Goal: Task Accomplishment & Management: Use online tool/utility

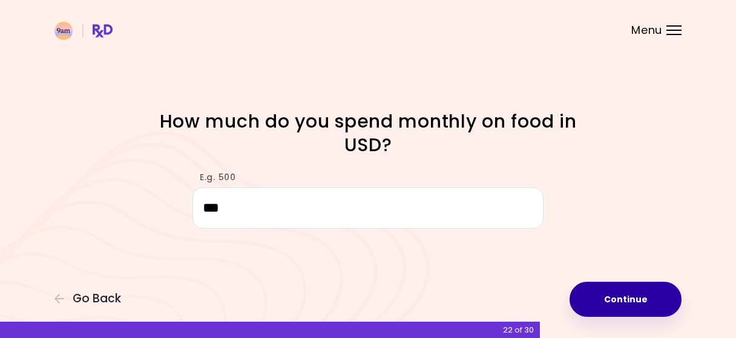
type input "***"
click at [594, 314] on button "Continue" at bounding box center [626, 299] width 112 height 35
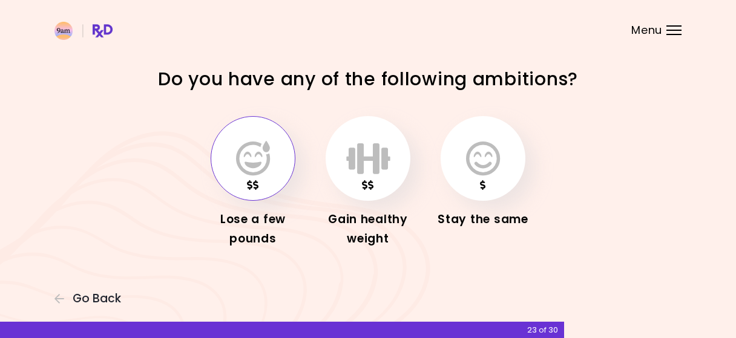
click at [259, 151] on icon "button" at bounding box center [253, 158] width 34 height 35
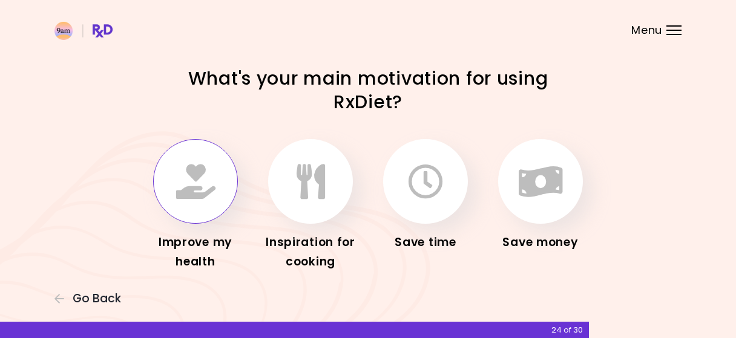
click at [219, 173] on button "button" at bounding box center [195, 181] width 85 height 85
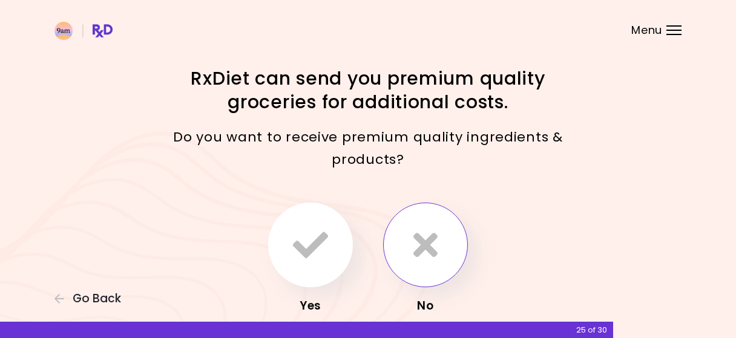
click at [432, 238] on icon "button" at bounding box center [426, 245] width 24 height 35
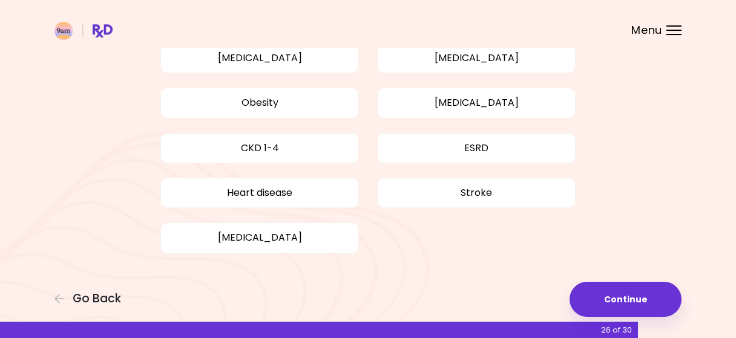
scroll to position [160, 0]
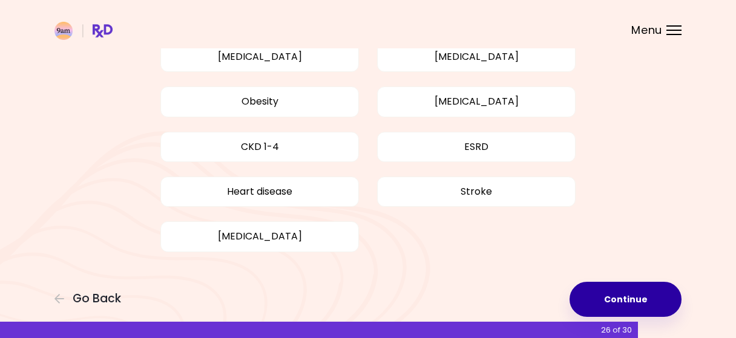
click at [621, 286] on button "Continue" at bounding box center [626, 299] width 112 height 35
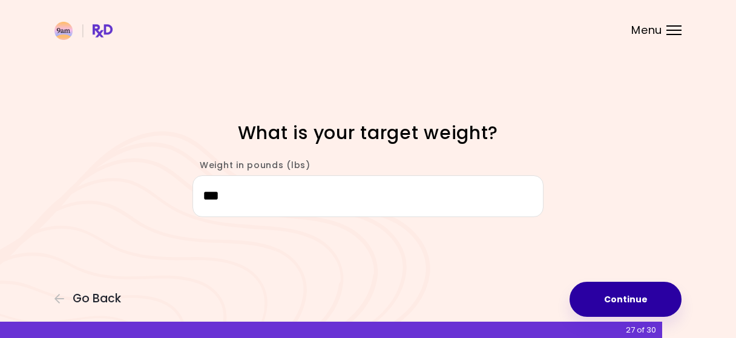
type input "***"
click at [646, 282] on div "Focusable invisible element What is your target weight? Weight in pounds (lbs) …" at bounding box center [368, 169] width 736 height 338
click at [645, 291] on button "Continue" at bounding box center [626, 299] width 112 height 35
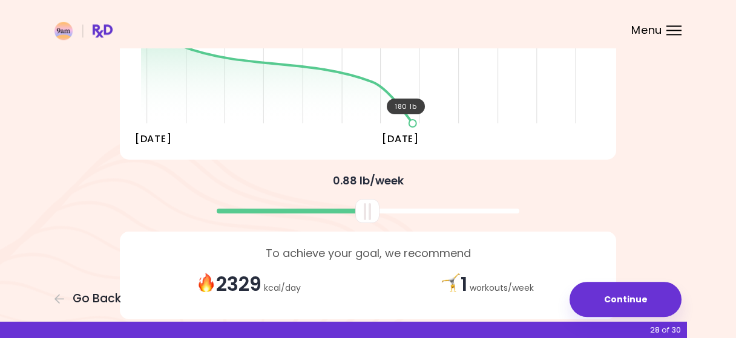
scroll to position [252, 0]
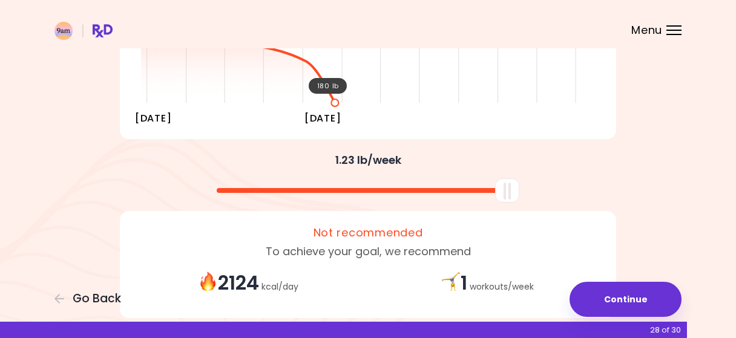
drag, startPoint x: 374, startPoint y: 191, endPoint x: 538, endPoint y: 205, distance: 165.2
click at [538, 205] on div "You're embarking on your journey to overall health improvement Your Projected P…" at bounding box center [368, 71] width 581 height 513
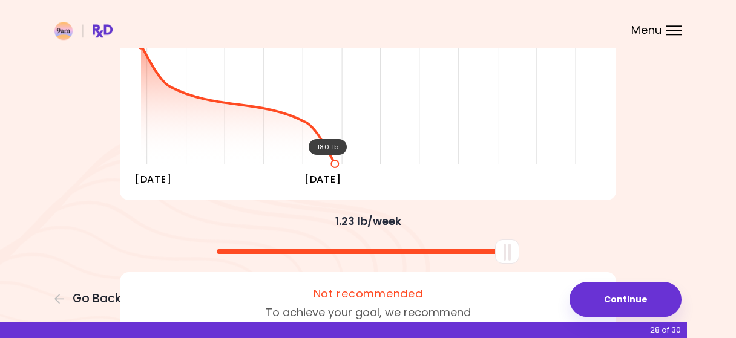
scroll to position [189, 0]
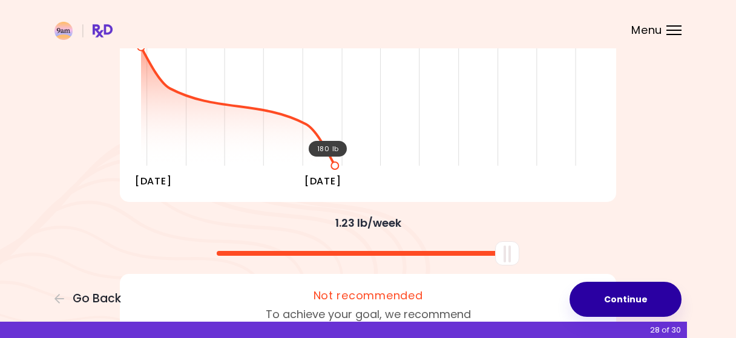
click at [628, 303] on button "Continue" at bounding box center [626, 299] width 112 height 35
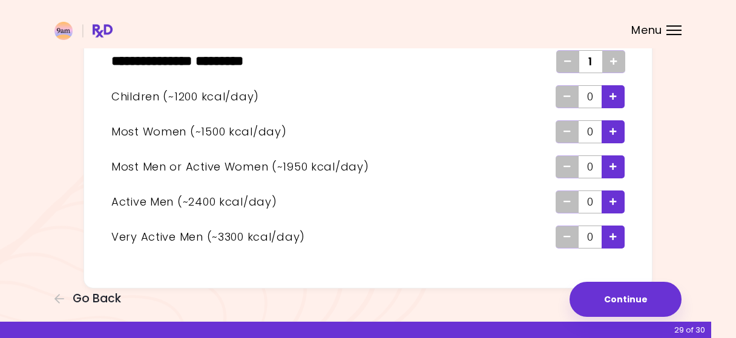
scroll to position [108, 0]
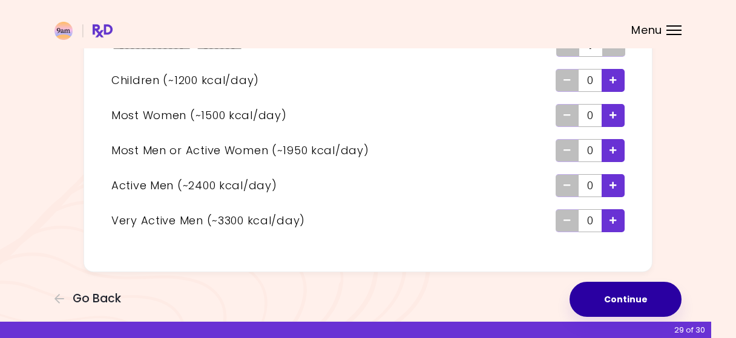
click at [592, 292] on button "Continue" at bounding box center [626, 299] width 112 height 35
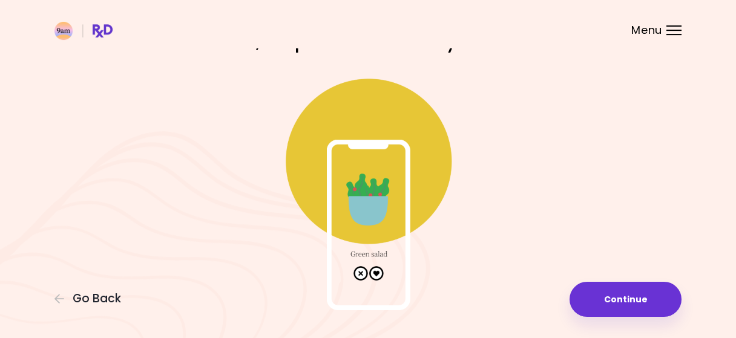
scroll to position [81, 0]
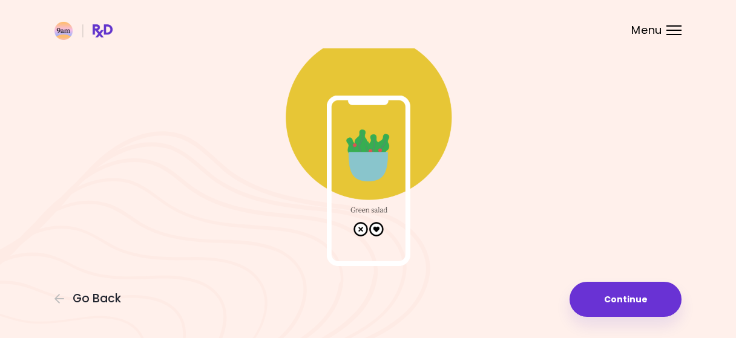
click at [389, 191] on img at bounding box center [368, 145] width 242 height 242
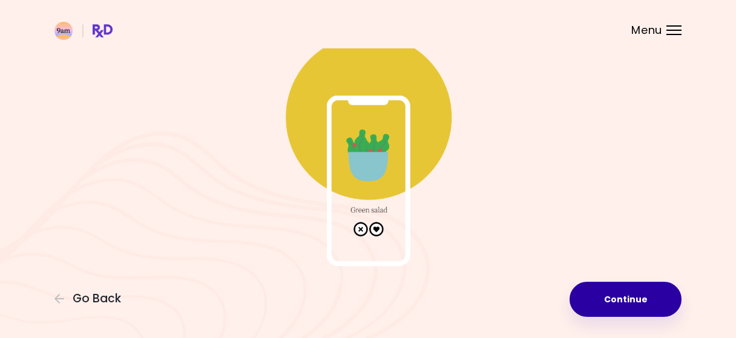
click at [572, 302] on button "Continue" at bounding box center [626, 299] width 112 height 35
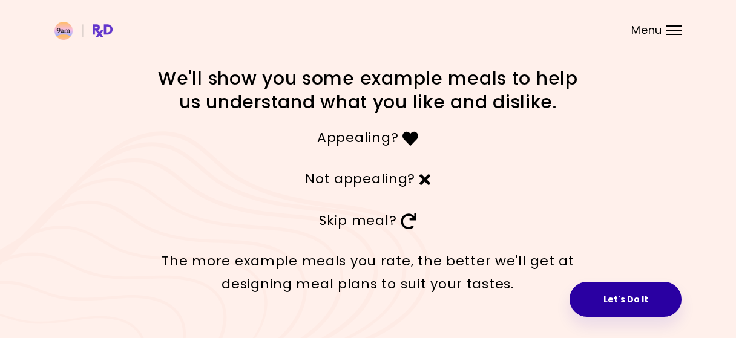
click at [609, 300] on button "Let's Do It" at bounding box center [626, 299] width 112 height 35
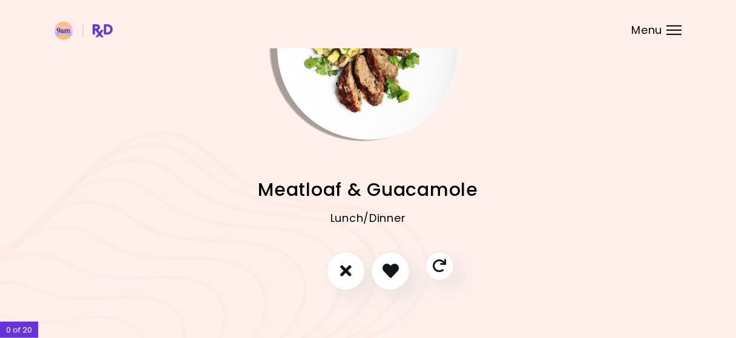
scroll to position [108, 0]
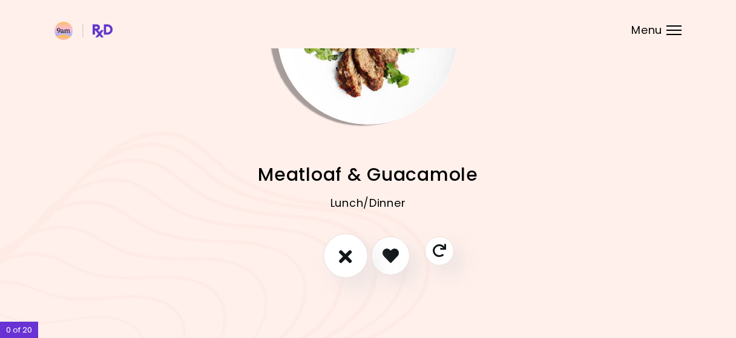
click at [358, 251] on button "I don't like this recipe" at bounding box center [345, 256] width 45 height 45
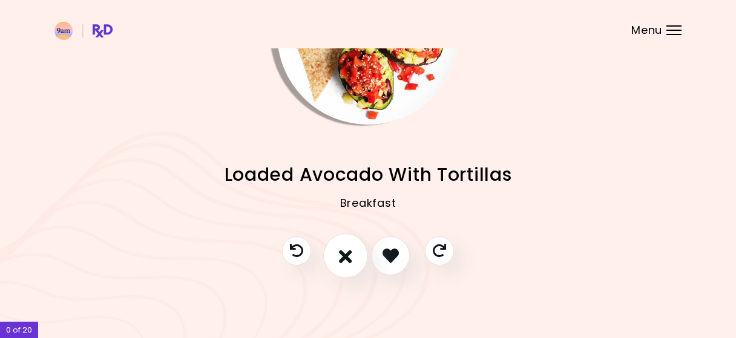
click at [346, 251] on icon "I don't like this recipe" at bounding box center [345, 255] width 13 height 19
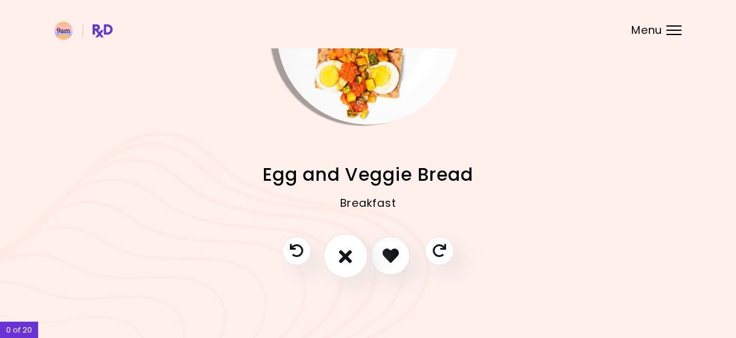
click at [352, 239] on button "I don't like this recipe" at bounding box center [345, 256] width 45 height 45
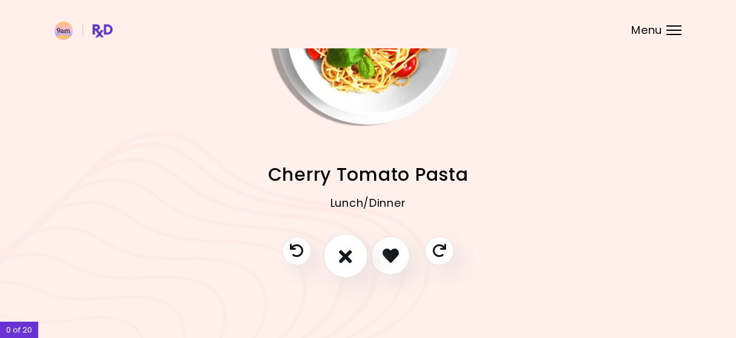
click at [354, 255] on button "I don't like this recipe" at bounding box center [345, 256] width 45 height 45
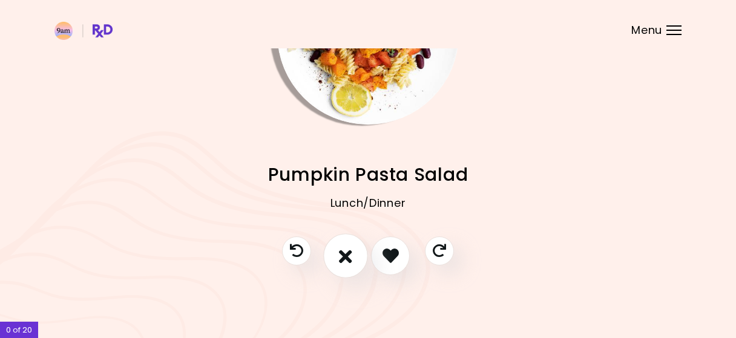
click at [352, 246] on button "I don't like this recipe" at bounding box center [345, 256] width 45 height 45
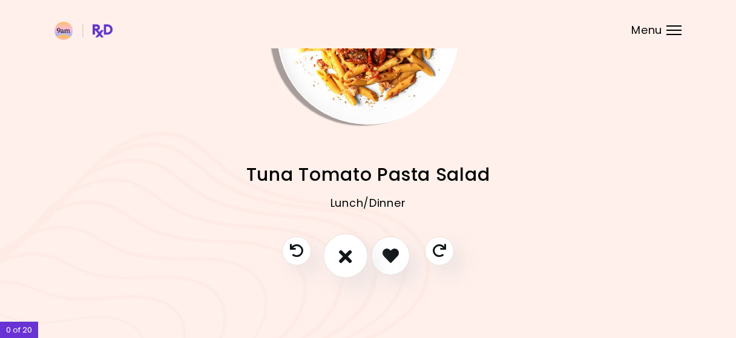
click at [348, 248] on icon "I don't like this recipe" at bounding box center [345, 255] width 13 height 19
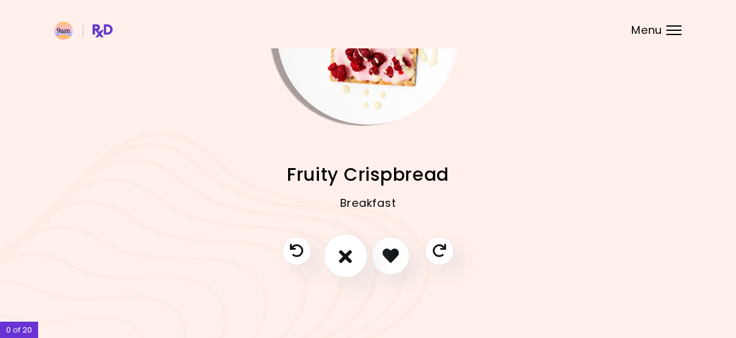
click at [336, 259] on button "I don't like this recipe" at bounding box center [345, 256] width 45 height 45
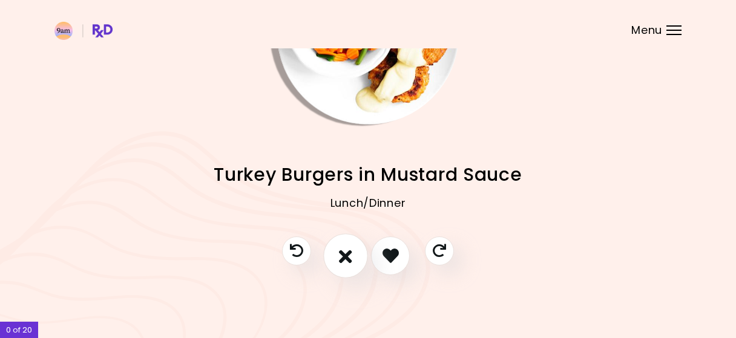
click at [355, 253] on button "I don't like this recipe" at bounding box center [345, 256] width 45 height 45
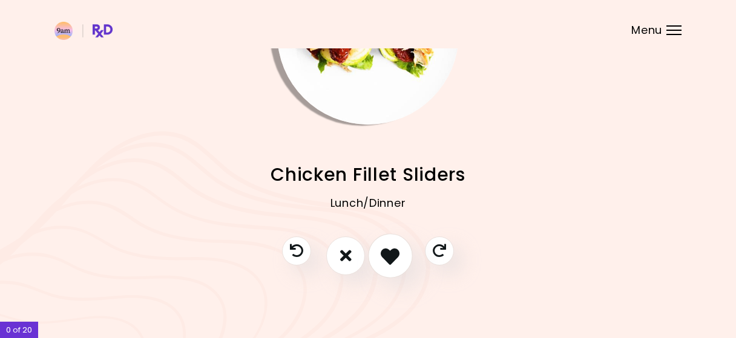
click at [395, 249] on icon "I like this recipe" at bounding box center [390, 255] width 19 height 19
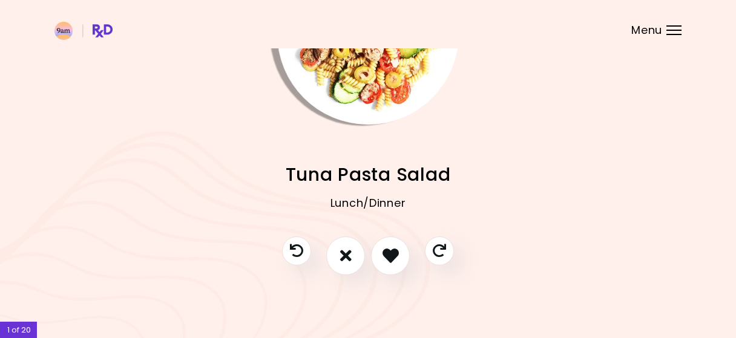
scroll to position [45, 0]
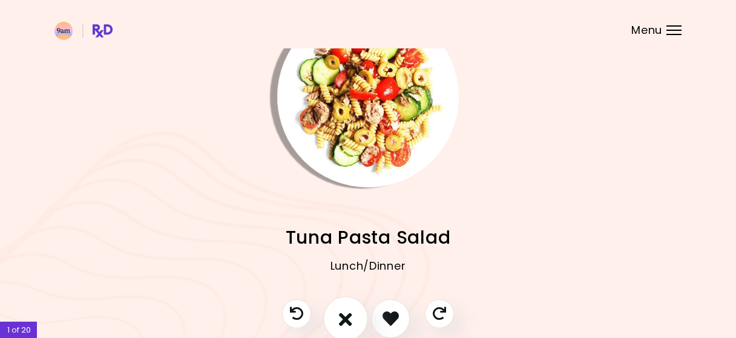
click at [338, 306] on button "I don't like this recipe" at bounding box center [345, 319] width 45 height 45
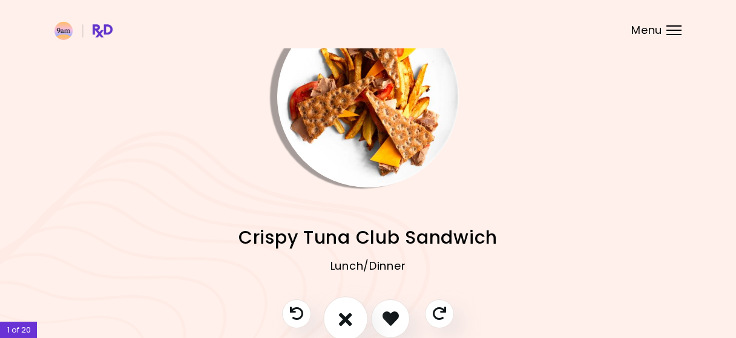
click at [349, 311] on icon "I don't like this recipe" at bounding box center [345, 318] width 13 height 19
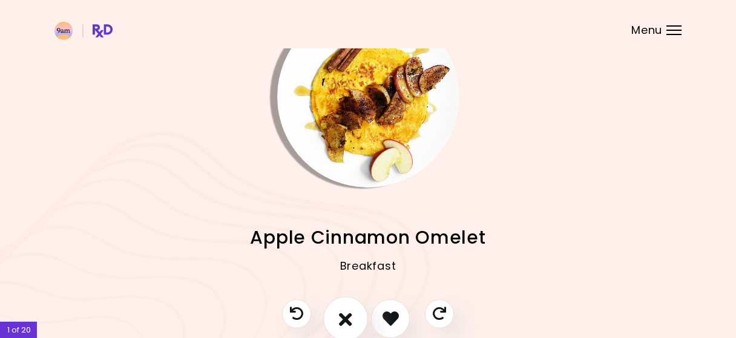
click at [349, 311] on icon "I don't like this recipe" at bounding box center [345, 318] width 13 height 19
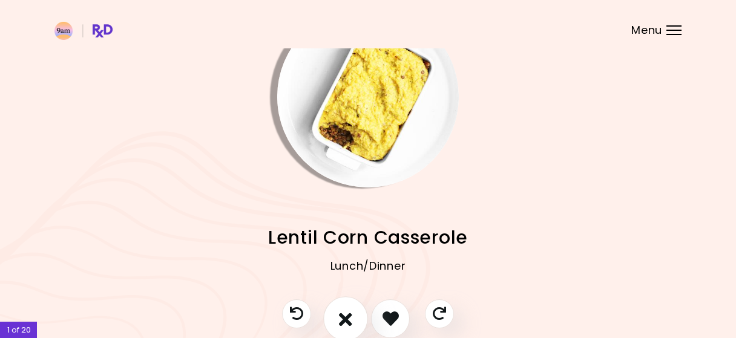
click at [349, 311] on icon "I don't like this recipe" at bounding box center [345, 318] width 13 height 19
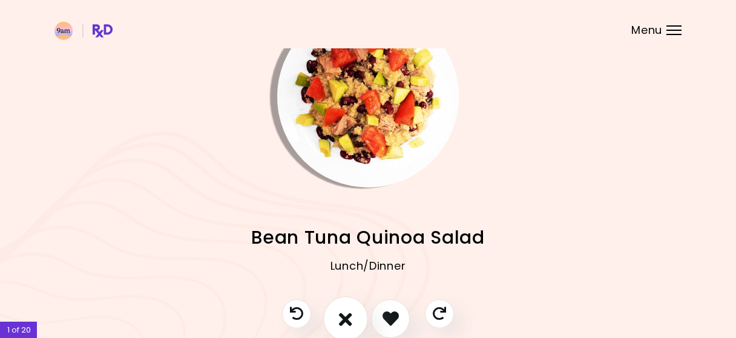
click at [349, 311] on icon "I don't like this recipe" at bounding box center [345, 318] width 13 height 19
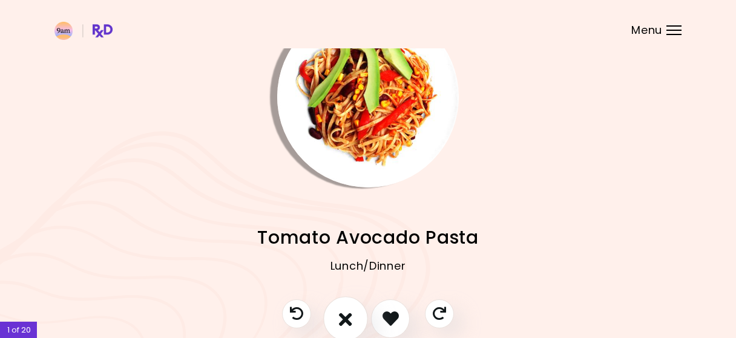
click at [349, 311] on icon "I don't like this recipe" at bounding box center [345, 318] width 13 height 19
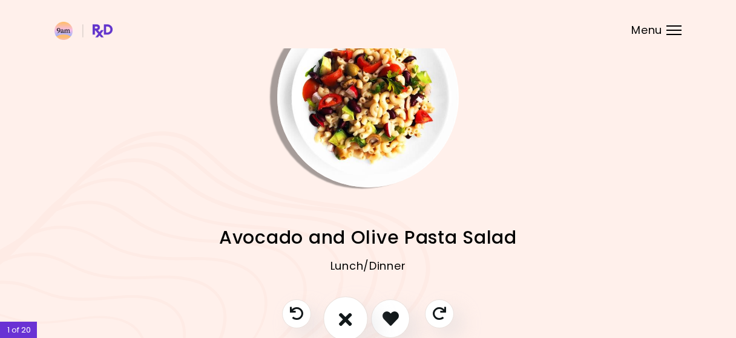
click at [349, 311] on icon "I don't like this recipe" at bounding box center [345, 318] width 13 height 19
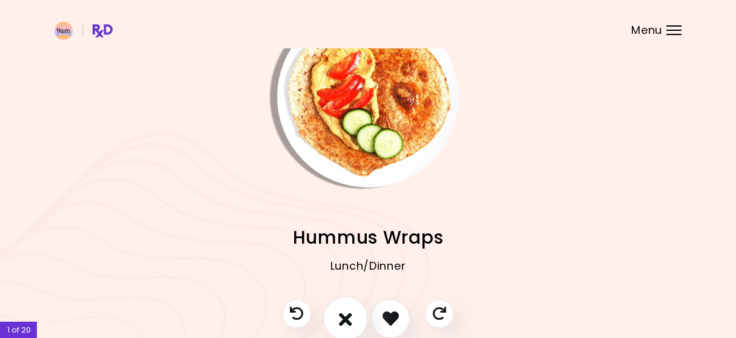
click at [349, 311] on icon "I don't like this recipe" at bounding box center [345, 318] width 13 height 19
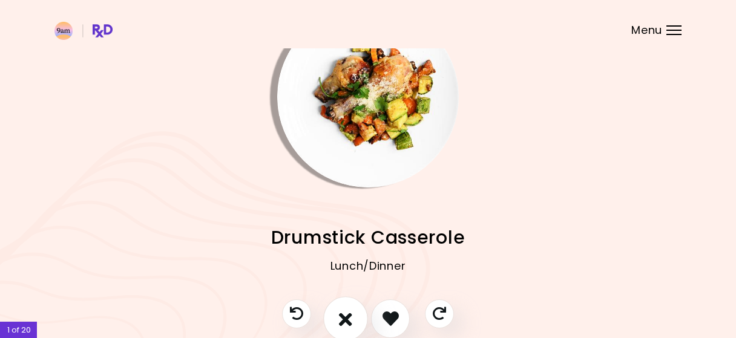
click at [349, 311] on icon "I don't like this recipe" at bounding box center [345, 318] width 13 height 19
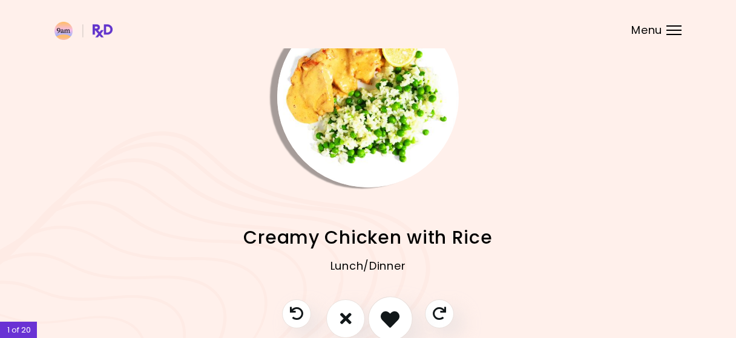
click at [376, 308] on button "I like this recipe" at bounding box center [390, 319] width 45 height 45
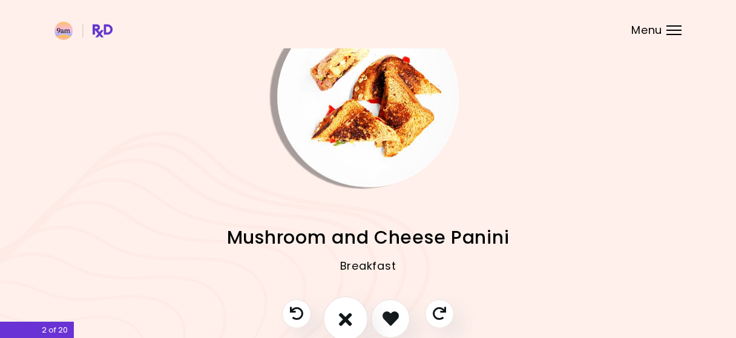
click at [347, 315] on icon "I don't like this recipe" at bounding box center [345, 318] width 13 height 19
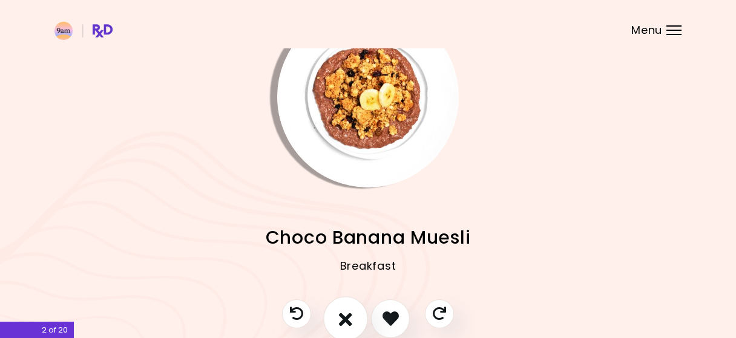
click at [347, 315] on icon "I don't like this recipe" at bounding box center [345, 318] width 13 height 19
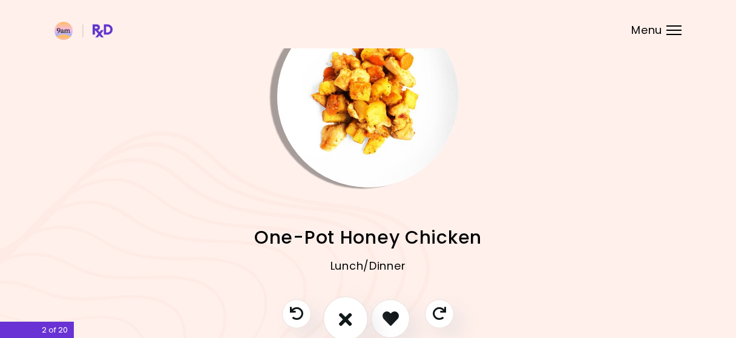
click at [347, 315] on icon "I don't like this recipe" at bounding box center [345, 318] width 13 height 19
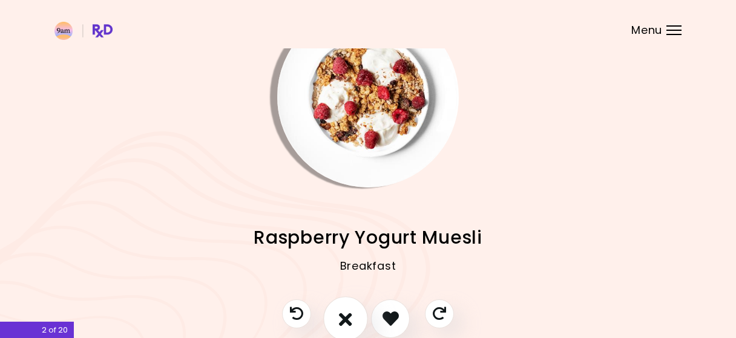
click at [347, 315] on icon "I don't like this recipe" at bounding box center [345, 318] width 13 height 19
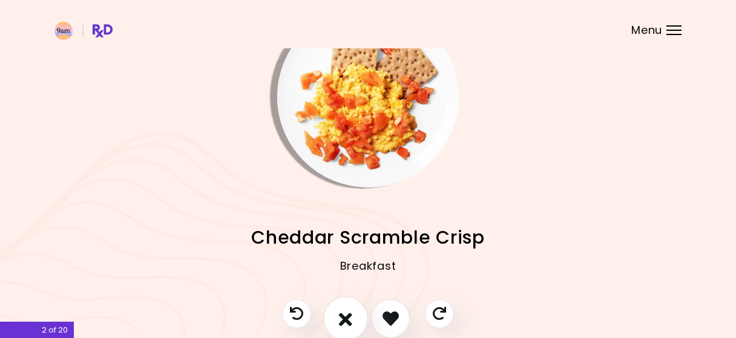
click at [347, 315] on icon "I don't like this recipe" at bounding box center [345, 318] width 13 height 19
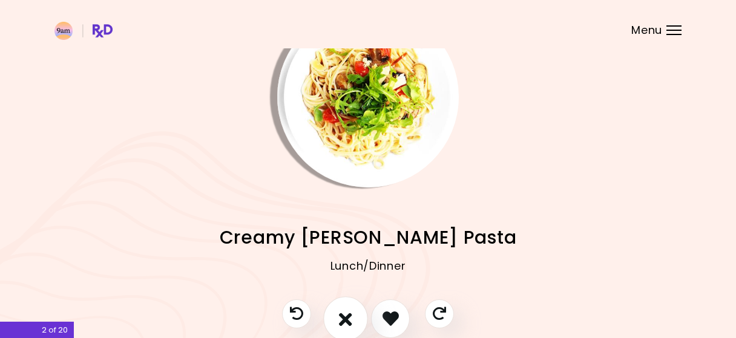
click at [347, 315] on icon "I don't like this recipe" at bounding box center [345, 318] width 13 height 19
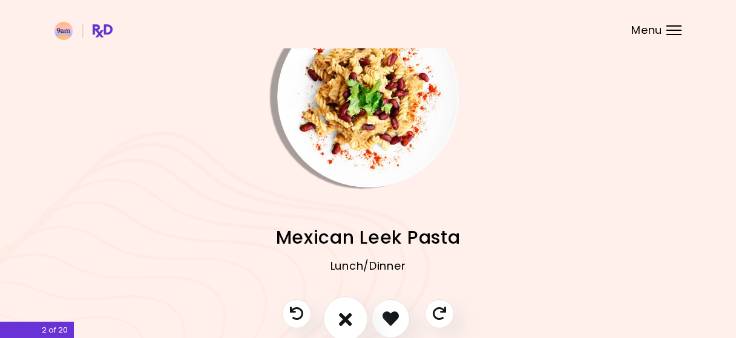
click at [347, 315] on icon "I don't like this recipe" at bounding box center [345, 318] width 13 height 19
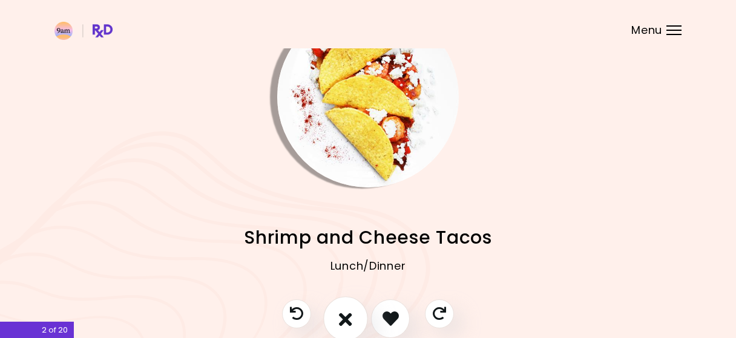
click at [347, 315] on icon "I don't like this recipe" at bounding box center [345, 318] width 13 height 19
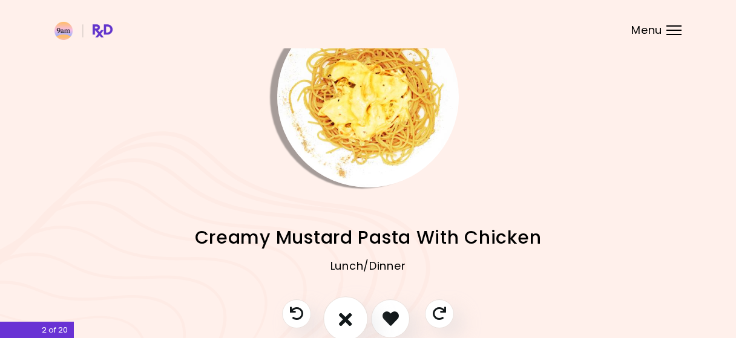
click at [347, 315] on icon "I don't like this recipe" at bounding box center [345, 318] width 13 height 19
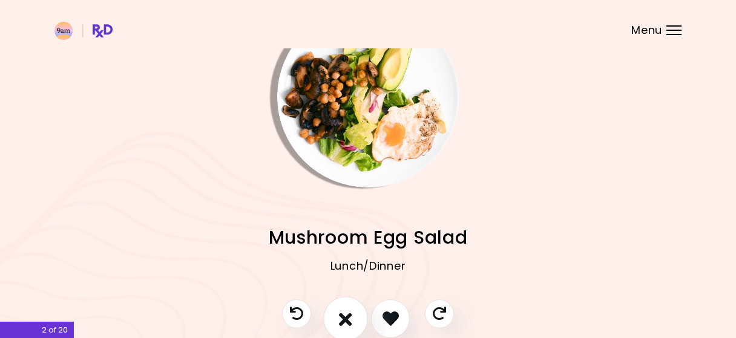
click at [347, 315] on icon "I don't like this recipe" at bounding box center [345, 318] width 13 height 19
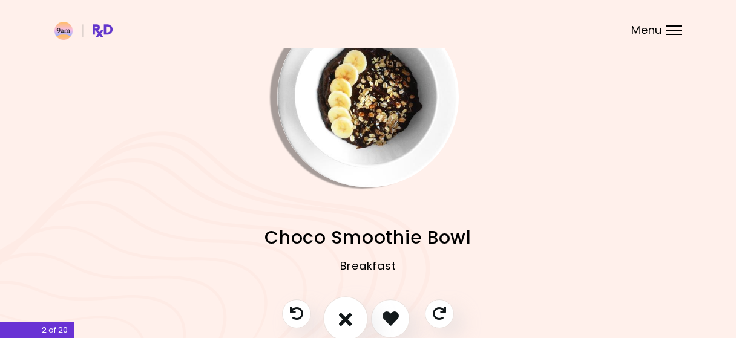
click at [347, 315] on icon "I don't like this recipe" at bounding box center [345, 318] width 13 height 19
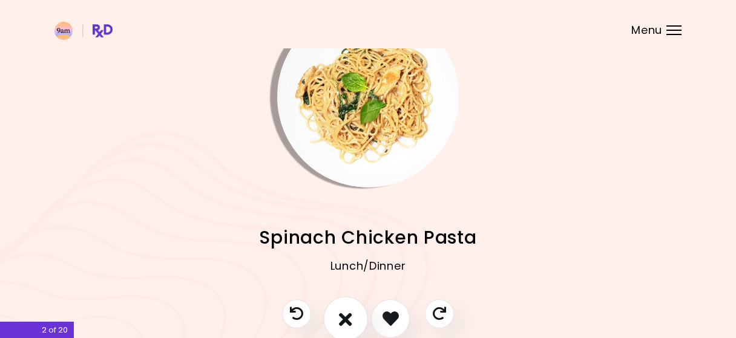
click at [347, 315] on icon "I don't like this recipe" at bounding box center [345, 318] width 13 height 19
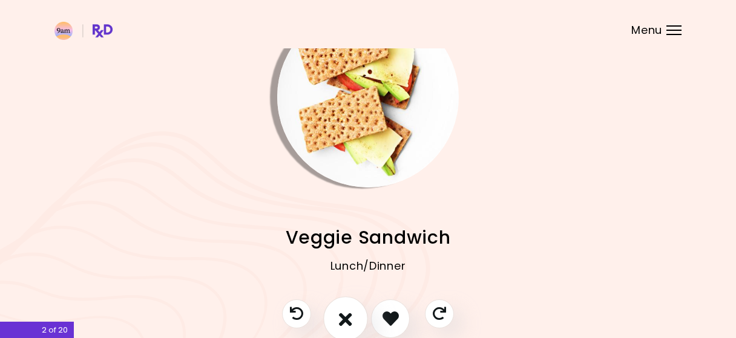
click at [347, 315] on icon "I don't like this recipe" at bounding box center [345, 318] width 13 height 19
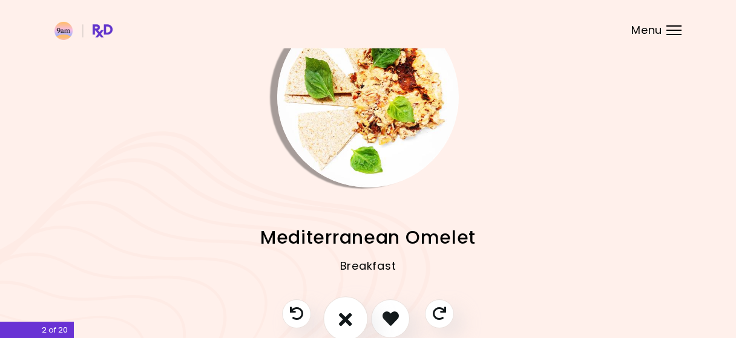
click at [347, 315] on icon "I don't like this recipe" at bounding box center [345, 318] width 13 height 19
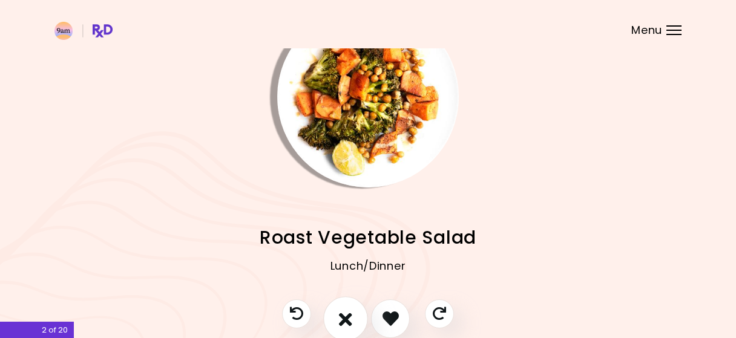
click at [347, 315] on icon "I don't like this recipe" at bounding box center [345, 318] width 13 height 19
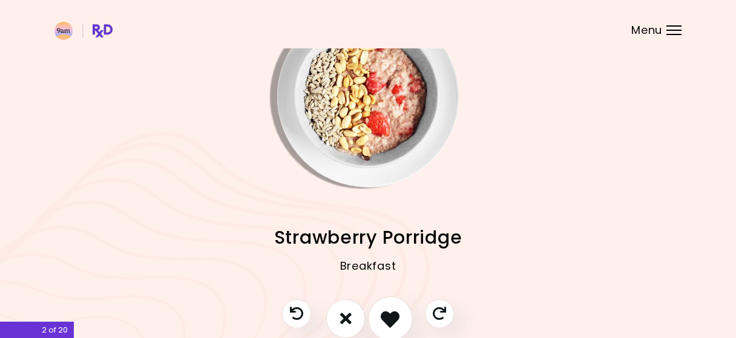
click at [388, 318] on icon "I like this recipe" at bounding box center [390, 318] width 19 height 19
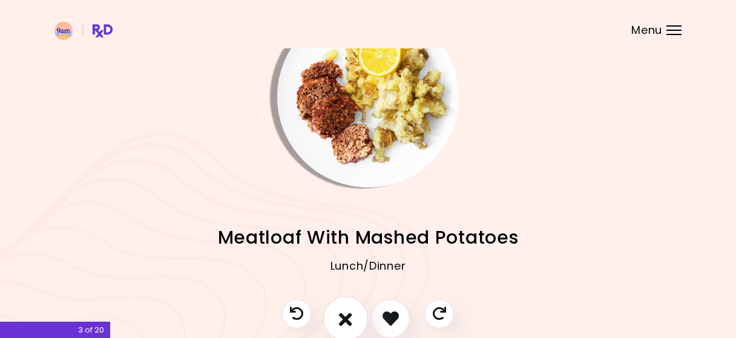
click at [345, 320] on icon "I don't like this recipe" at bounding box center [345, 318] width 13 height 19
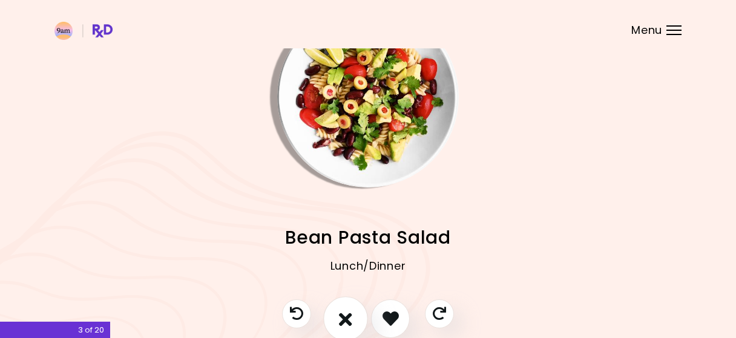
click at [345, 320] on icon "I don't like this recipe" at bounding box center [345, 318] width 13 height 19
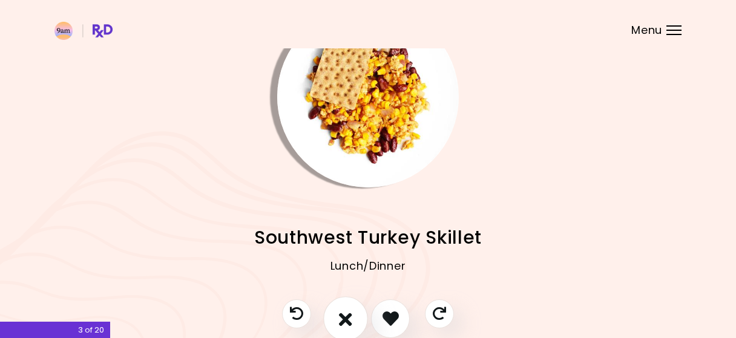
click at [344, 324] on icon "I don't like this recipe" at bounding box center [345, 318] width 13 height 19
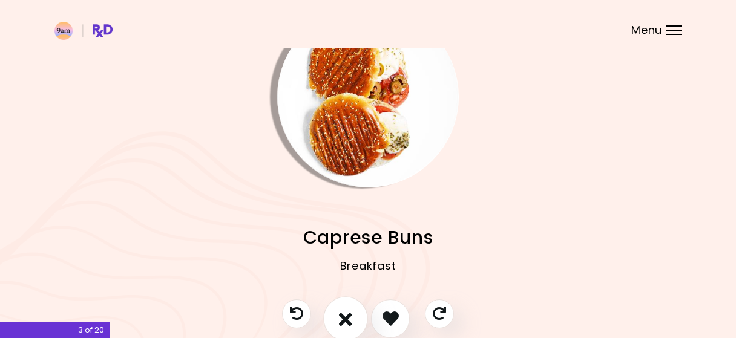
click at [345, 325] on icon "I don't like this recipe" at bounding box center [345, 318] width 13 height 19
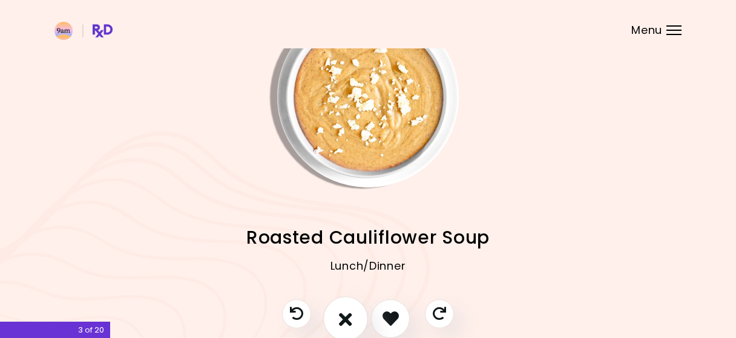
click at [351, 320] on icon "I don't like this recipe" at bounding box center [345, 318] width 13 height 19
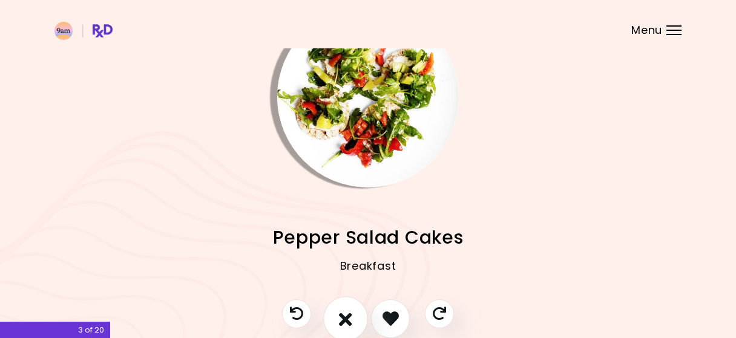
click at [352, 320] on icon "I don't like this recipe" at bounding box center [345, 318] width 13 height 19
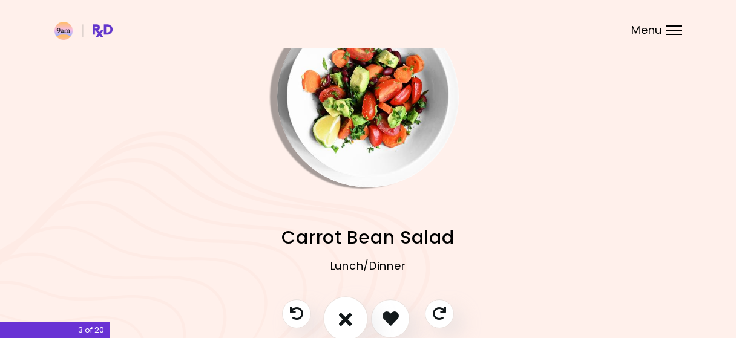
click at [352, 320] on icon "I don't like this recipe" at bounding box center [345, 318] width 13 height 19
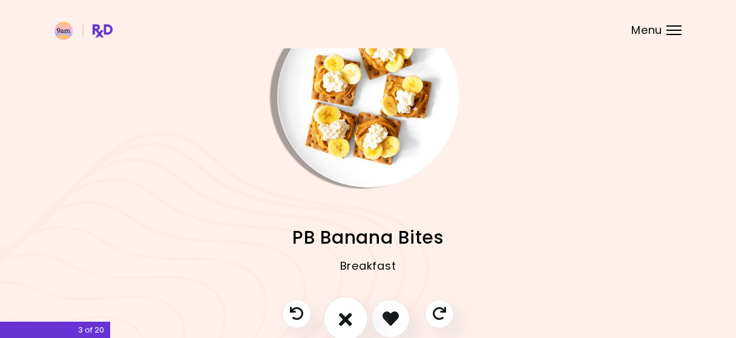
click at [352, 320] on icon "I don't like this recipe" at bounding box center [345, 318] width 13 height 19
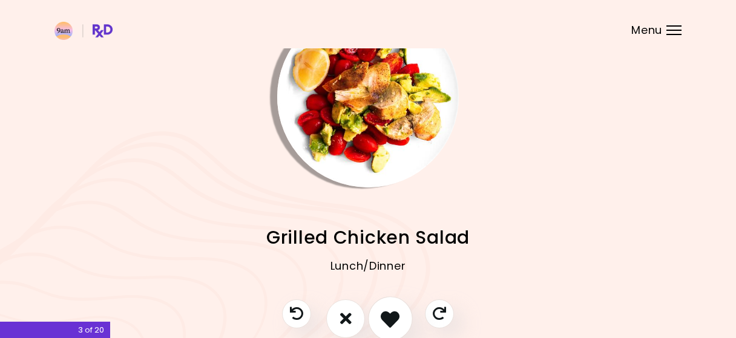
click at [390, 317] on icon "I like this recipe" at bounding box center [390, 318] width 19 height 19
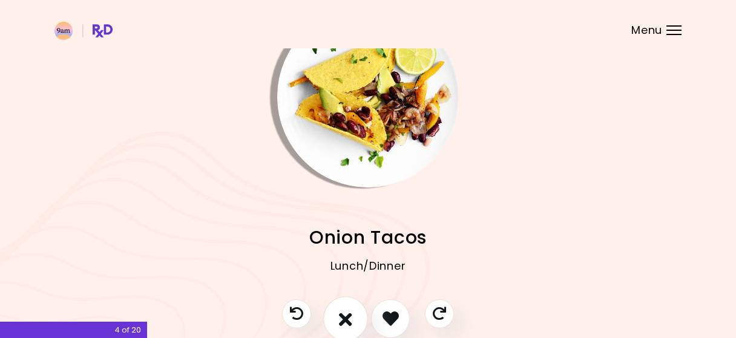
click at [345, 320] on icon "I don't like this recipe" at bounding box center [345, 318] width 13 height 19
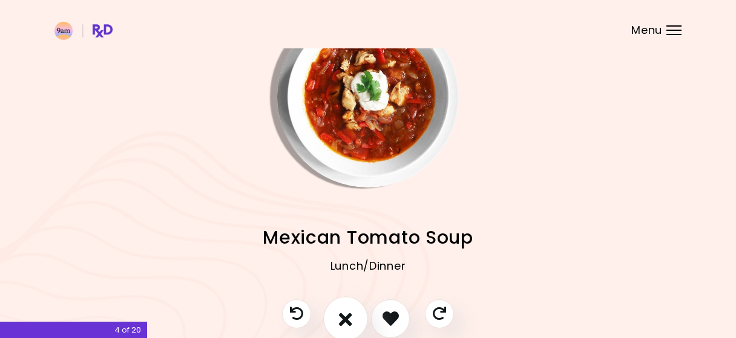
click at [345, 320] on icon "I don't like this recipe" at bounding box center [345, 318] width 13 height 19
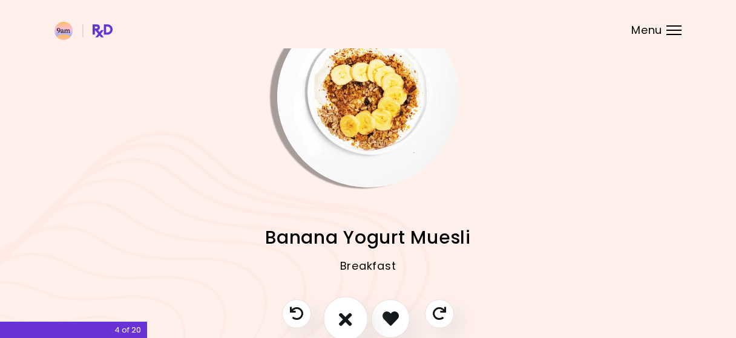
click at [345, 320] on icon "I don't like this recipe" at bounding box center [345, 318] width 13 height 19
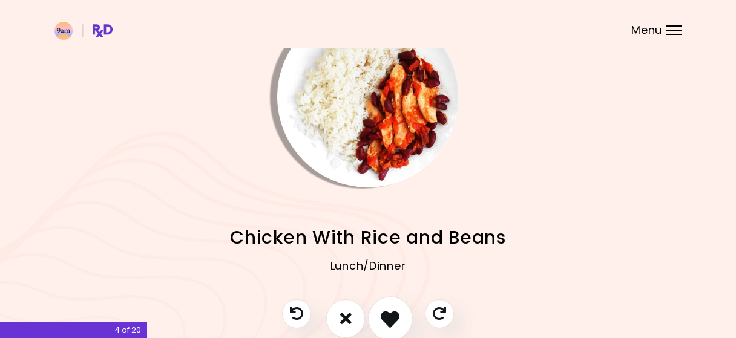
click at [382, 309] on icon "I like this recipe" at bounding box center [390, 318] width 19 height 19
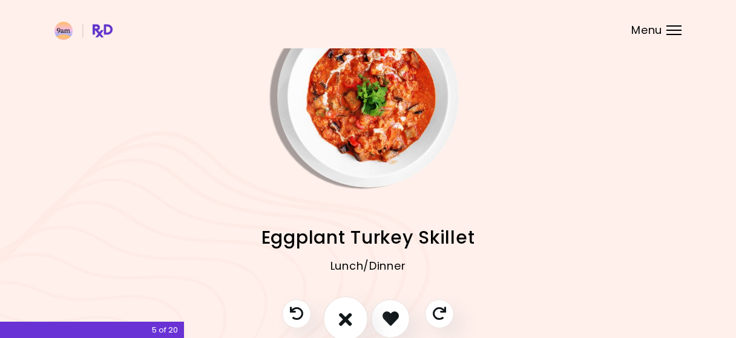
click at [363, 316] on button "I don't like this recipe" at bounding box center [345, 319] width 45 height 45
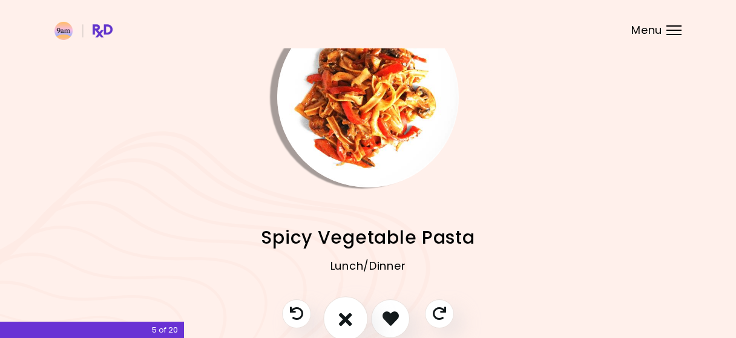
click at [363, 316] on button "I don't like this recipe" at bounding box center [345, 319] width 45 height 45
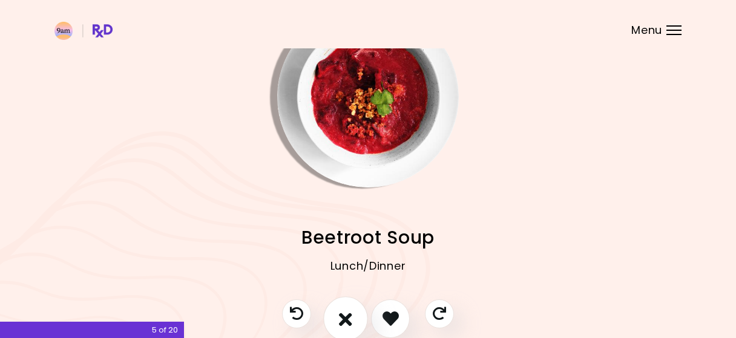
click at [362, 316] on button "I don't like this recipe" at bounding box center [345, 319] width 45 height 45
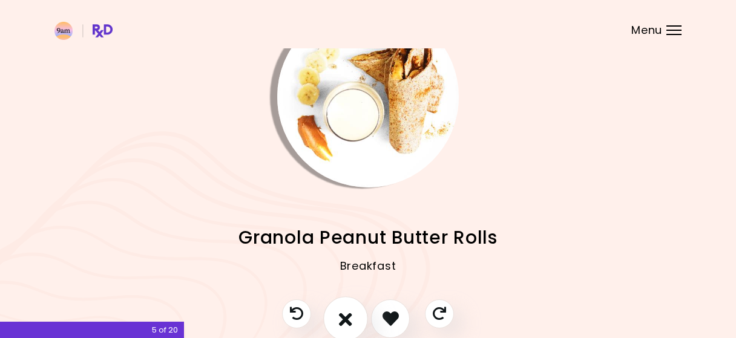
click at [362, 316] on button "I don't like this recipe" at bounding box center [345, 319] width 45 height 45
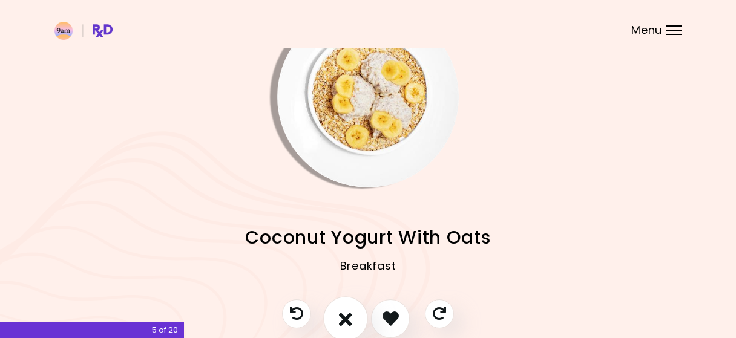
drag, startPoint x: 362, startPoint y: 316, endPoint x: 358, endPoint y: 324, distance: 8.9
click at [359, 320] on button "I don't like this recipe" at bounding box center [345, 319] width 45 height 45
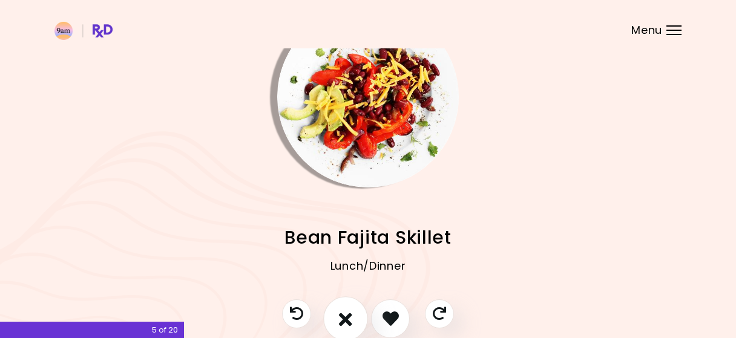
click at [332, 312] on button "I don't like this recipe" at bounding box center [345, 319] width 45 height 45
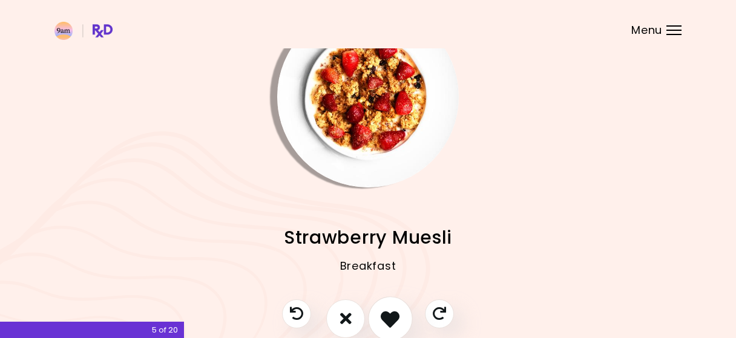
click at [392, 322] on icon "I like this recipe" at bounding box center [390, 318] width 19 height 19
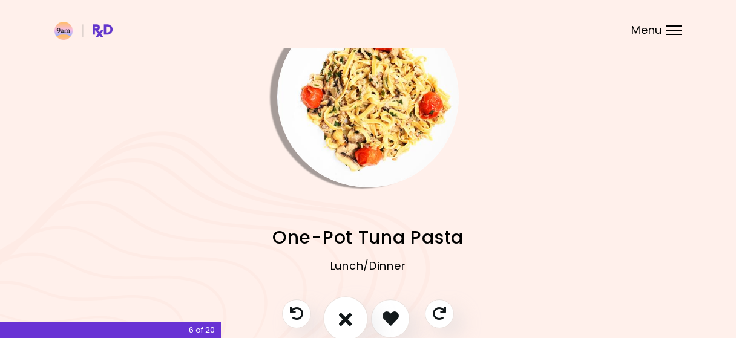
click at [335, 314] on button "I don't like this recipe" at bounding box center [345, 319] width 45 height 45
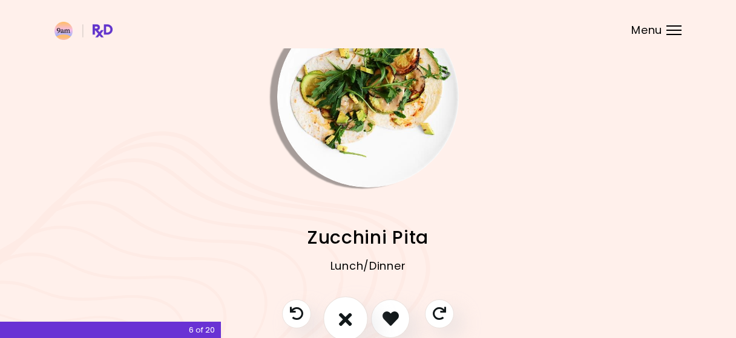
click at [352, 309] on icon "I don't like this recipe" at bounding box center [345, 318] width 13 height 19
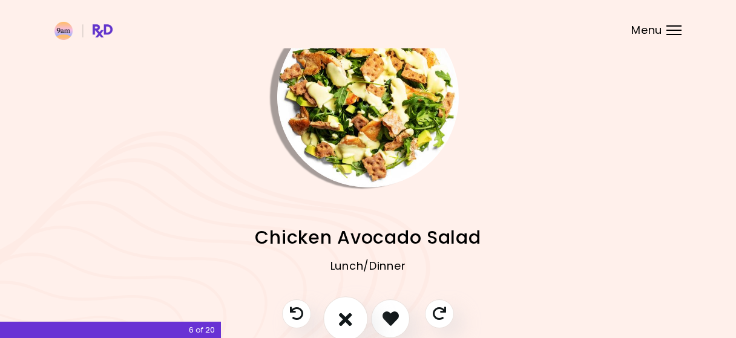
click at [352, 309] on icon "I don't like this recipe" at bounding box center [345, 318] width 13 height 19
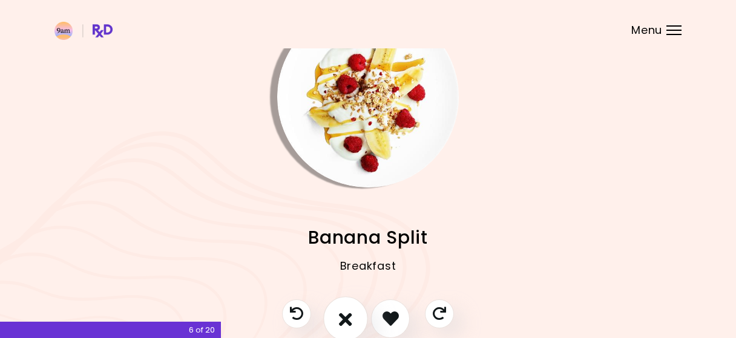
click at [352, 309] on icon "I don't like this recipe" at bounding box center [345, 318] width 13 height 19
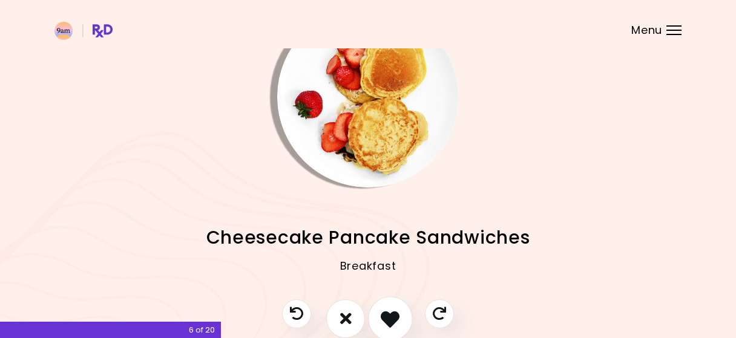
click at [374, 309] on button "I like this recipe" at bounding box center [390, 319] width 45 height 45
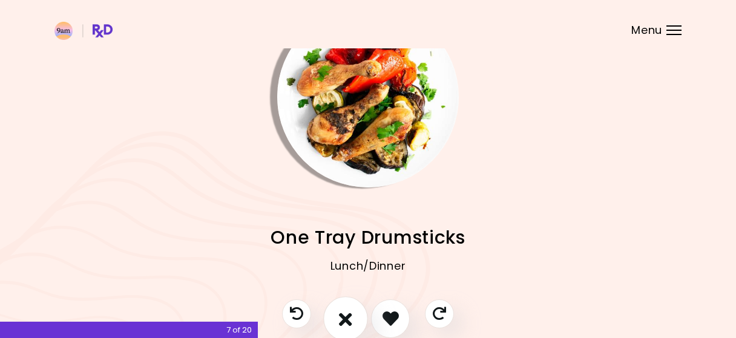
click at [362, 309] on button "I don't like this recipe" at bounding box center [345, 319] width 45 height 45
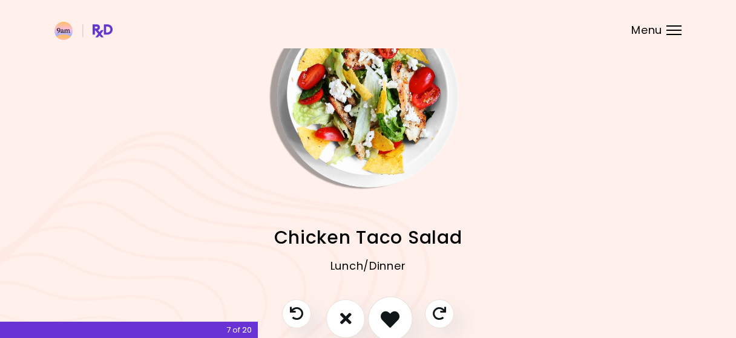
click at [377, 311] on button "I like this recipe" at bounding box center [390, 319] width 45 height 45
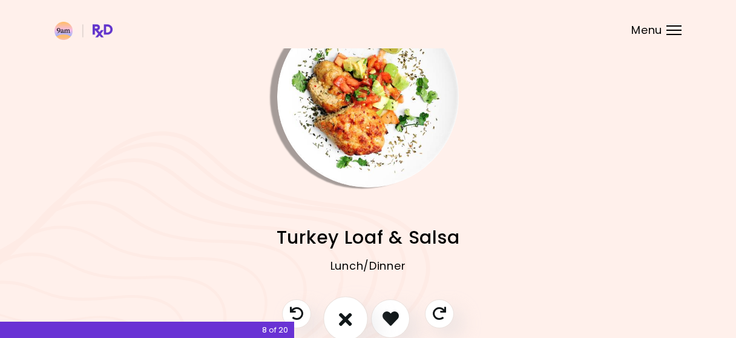
click at [351, 320] on icon "I don't like this recipe" at bounding box center [345, 318] width 13 height 19
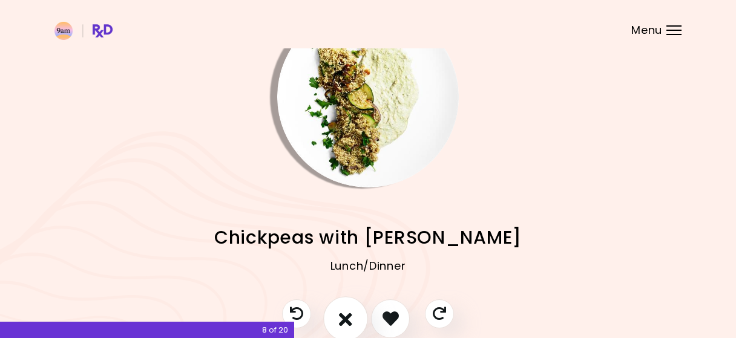
click at [351, 320] on icon "I don't like this recipe" at bounding box center [345, 318] width 13 height 19
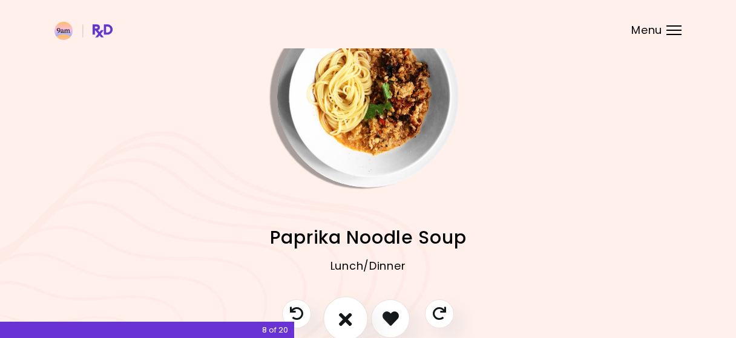
click at [351, 320] on icon "I don't like this recipe" at bounding box center [345, 318] width 13 height 19
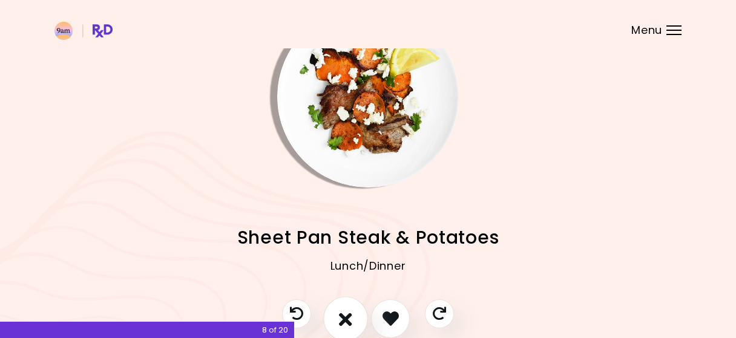
click at [351, 320] on icon "I don't like this recipe" at bounding box center [345, 318] width 13 height 19
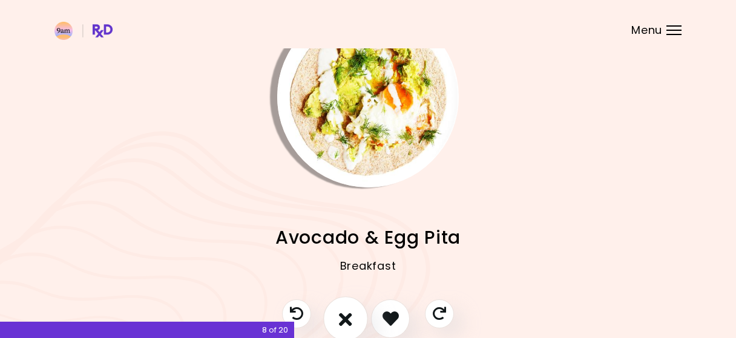
click at [351, 320] on icon "I don't like this recipe" at bounding box center [345, 318] width 13 height 19
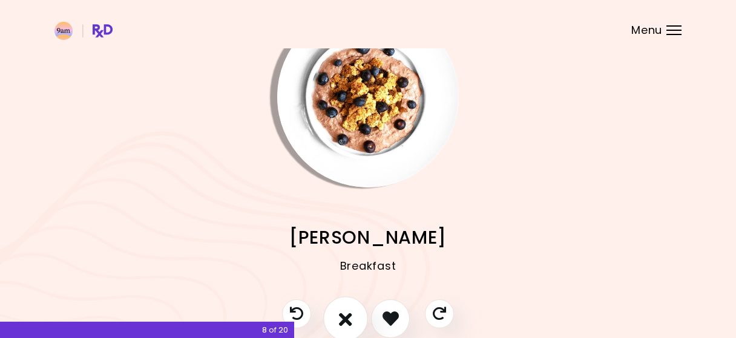
click at [351, 320] on icon "I don't like this recipe" at bounding box center [345, 318] width 13 height 19
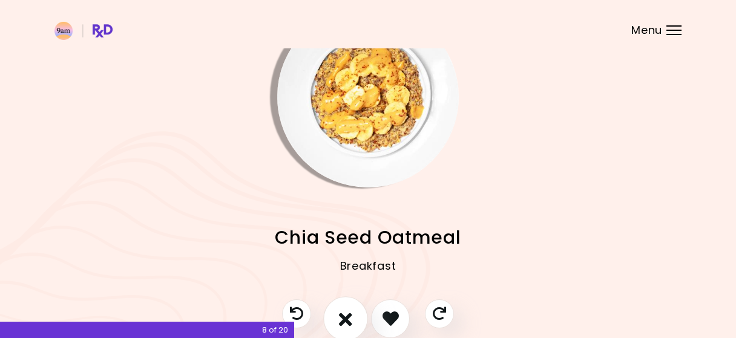
click at [351, 320] on icon "I don't like this recipe" at bounding box center [345, 318] width 13 height 19
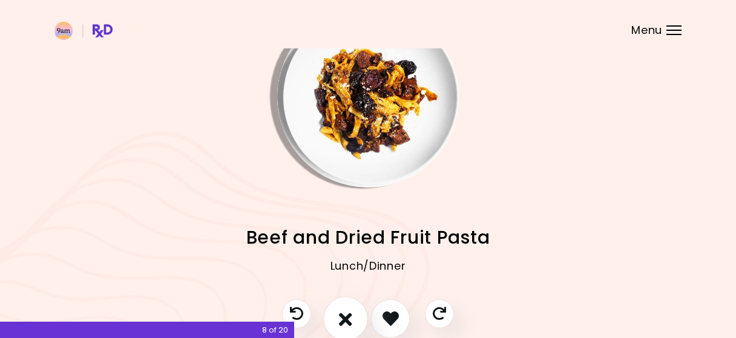
click at [351, 320] on icon "I don't like this recipe" at bounding box center [345, 318] width 13 height 19
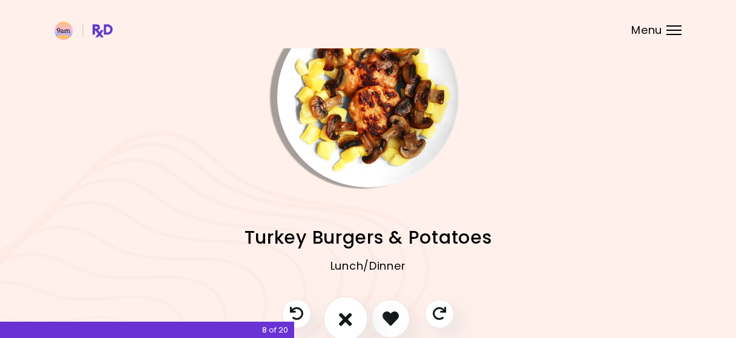
click at [351, 320] on icon "I don't like this recipe" at bounding box center [345, 318] width 13 height 19
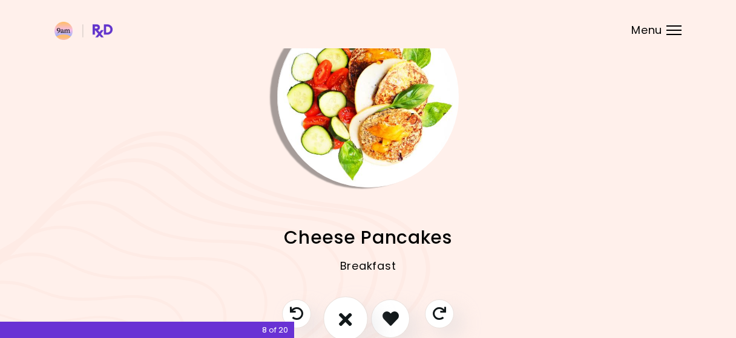
click at [356, 309] on button "I don't like this recipe" at bounding box center [345, 319] width 45 height 45
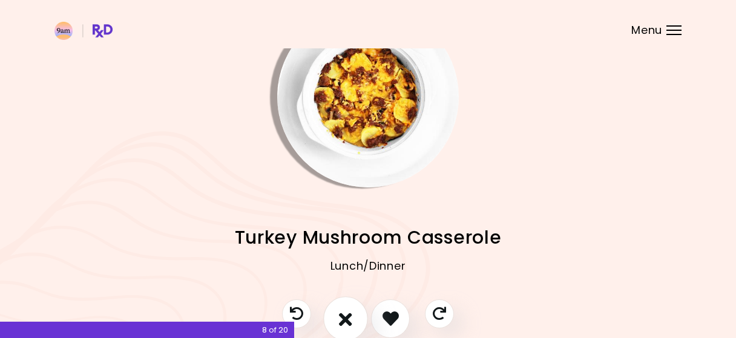
click at [338, 320] on button "I don't like this recipe" at bounding box center [345, 319] width 45 height 45
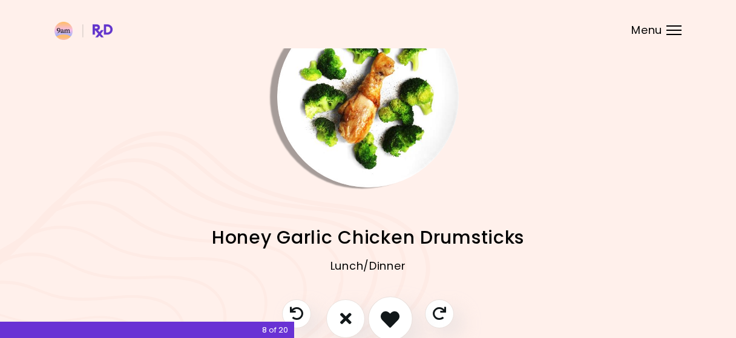
click at [383, 316] on icon "I like this recipe" at bounding box center [390, 318] width 19 height 19
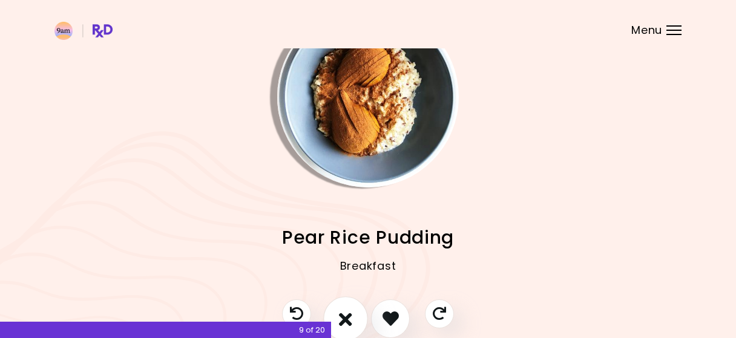
click at [359, 316] on button "I don't like this recipe" at bounding box center [345, 319] width 45 height 45
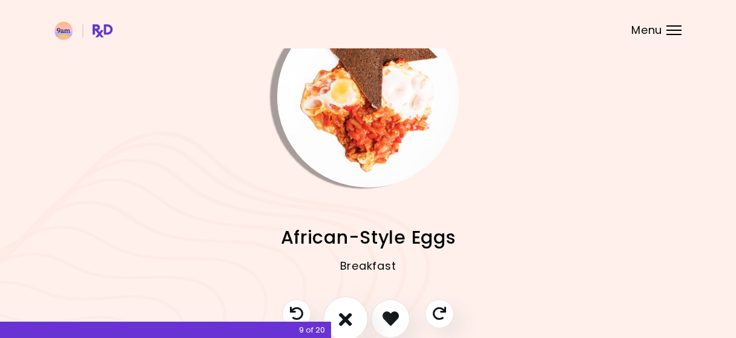
click at [359, 316] on button "I don't like this recipe" at bounding box center [345, 319] width 45 height 45
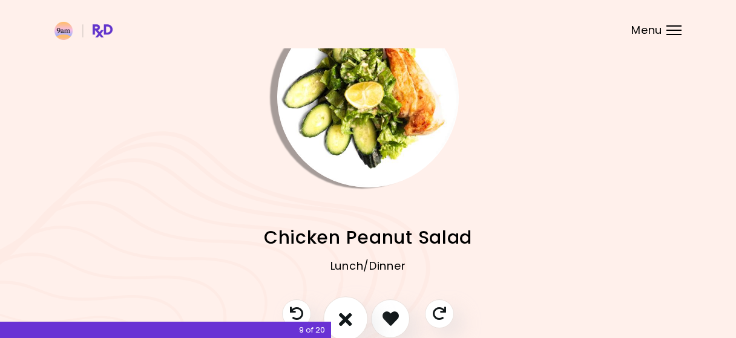
click at [359, 316] on button "I don't like this recipe" at bounding box center [345, 319] width 45 height 45
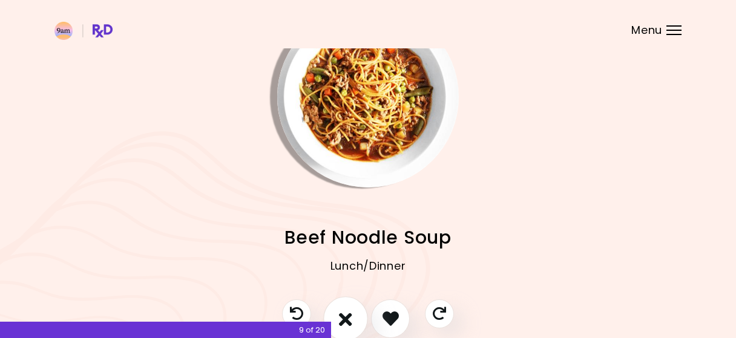
click at [359, 316] on button "I don't like this recipe" at bounding box center [345, 319] width 45 height 45
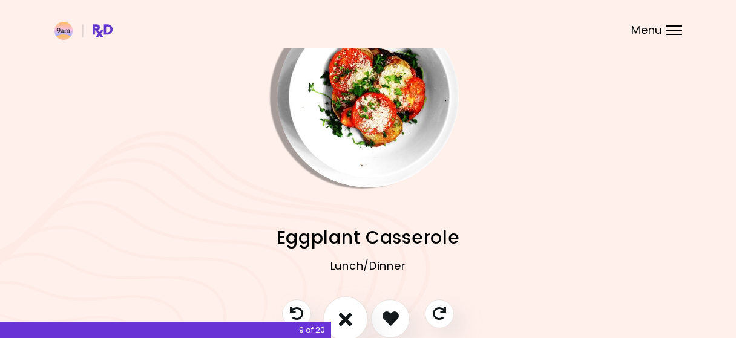
click at [359, 316] on button "I don't like this recipe" at bounding box center [345, 319] width 45 height 45
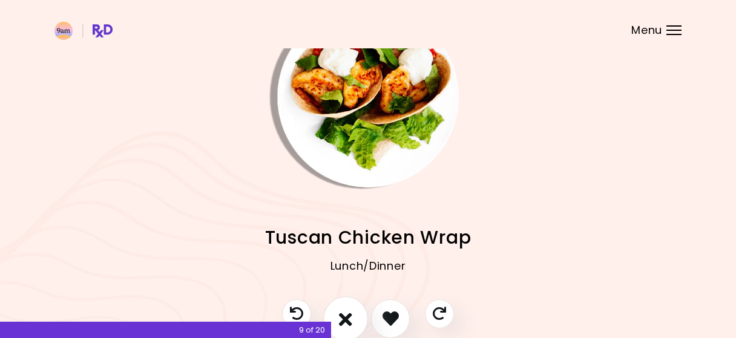
click at [359, 316] on button "I don't like this recipe" at bounding box center [345, 319] width 45 height 45
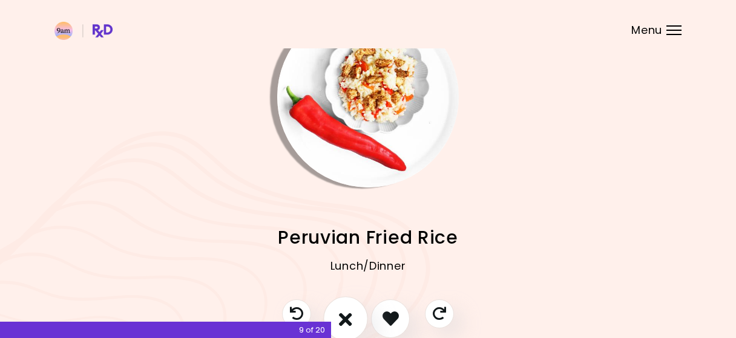
click at [359, 316] on button "I don't like this recipe" at bounding box center [345, 319] width 45 height 45
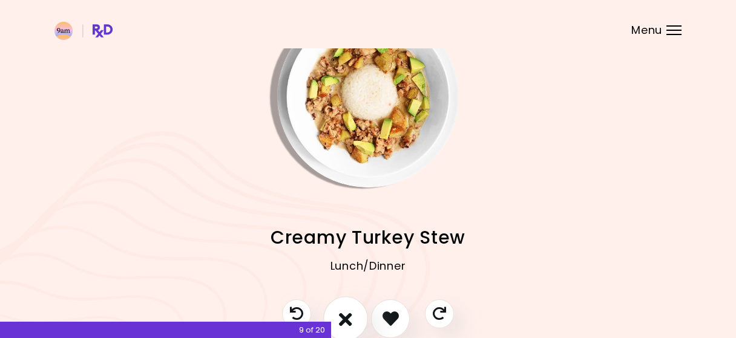
click at [359, 316] on button "I don't like this recipe" at bounding box center [345, 319] width 45 height 45
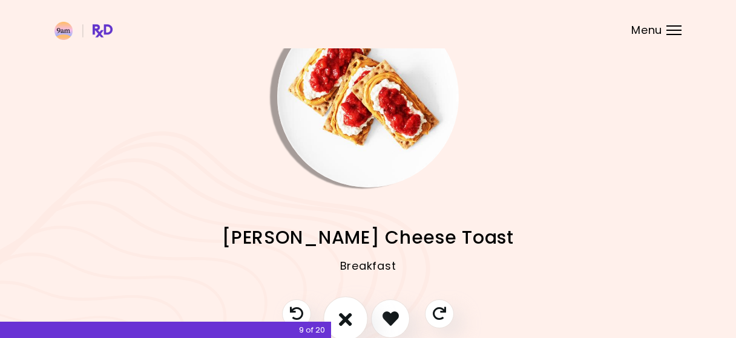
click at [359, 316] on button "I don't like this recipe" at bounding box center [345, 319] width 45 height 45
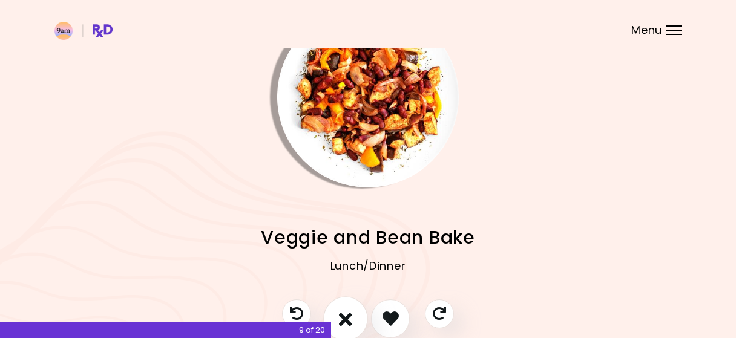
click at [359, 316] on button "I don't like this recipe" at bounding box center [345, 319] width 45 height 45
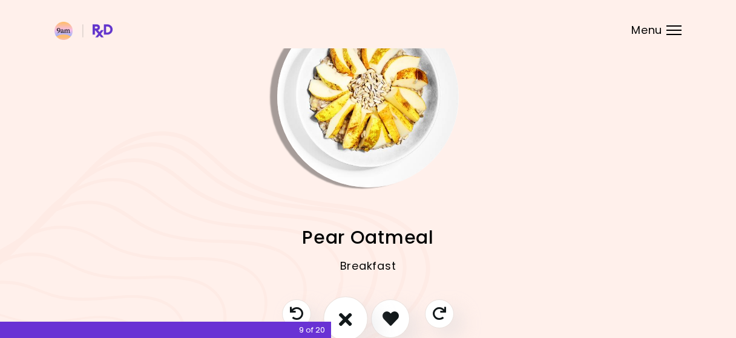
click at [359, 316] on button "I don't like this recipe" at bounding box center [345, 319] width 45 height 45
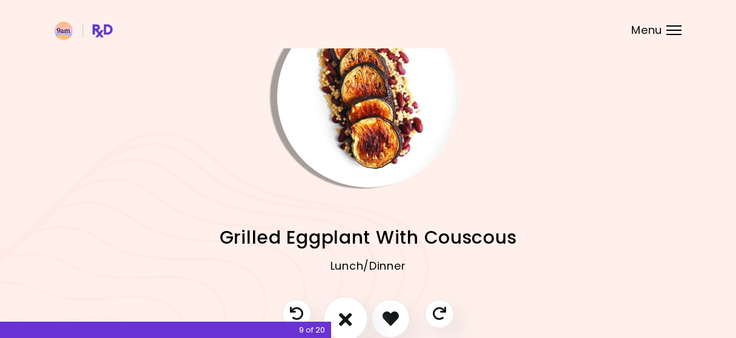
click at [359, 316] on button "I don't like this recipe" at bounding box center [345, 319] width 45 height 45
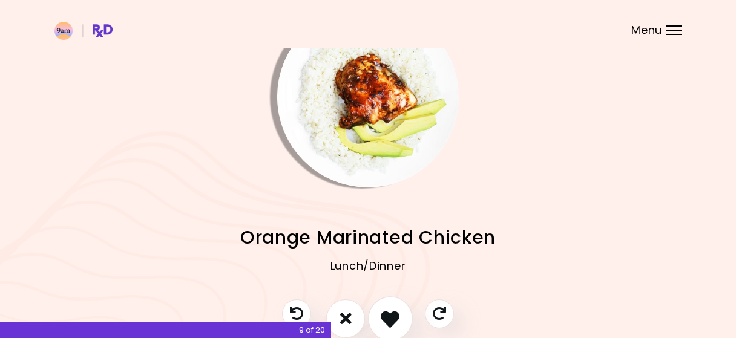
click at [382, 317] on icon "I like this recipe" at bounding box center [390, 318] width 19 height 19
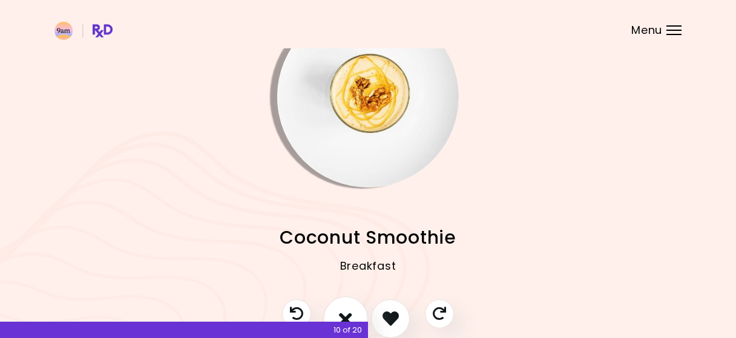
click at [355, 322] on button "I don't like this recipe" at bounding box center [345, 319] width 45 height 45
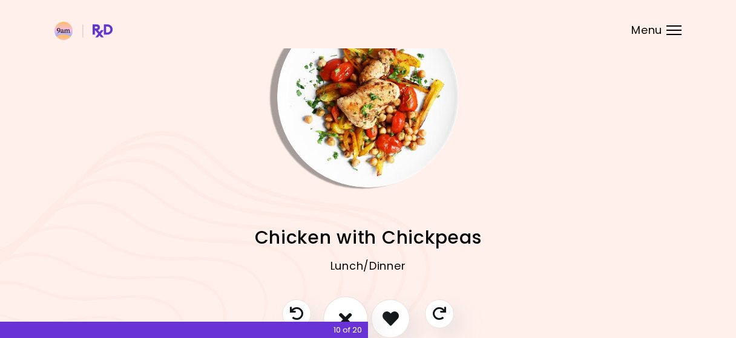
click at [355, 322] on button "I don't like this recipe" at bounding box center [345, 319] width 45 height 45
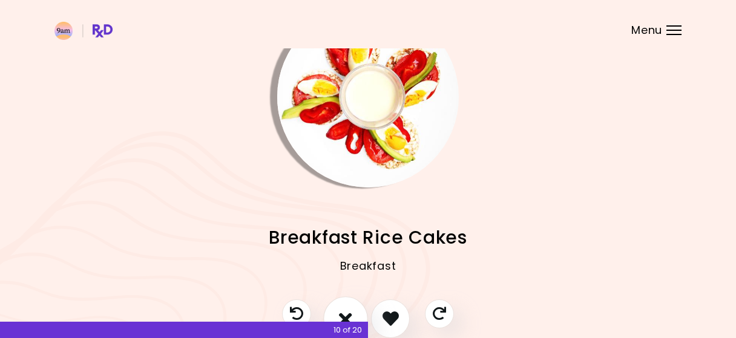
click at [355, 322] on button "I don't like this recipe" at bounding box center [345, 319] width 45 height 45
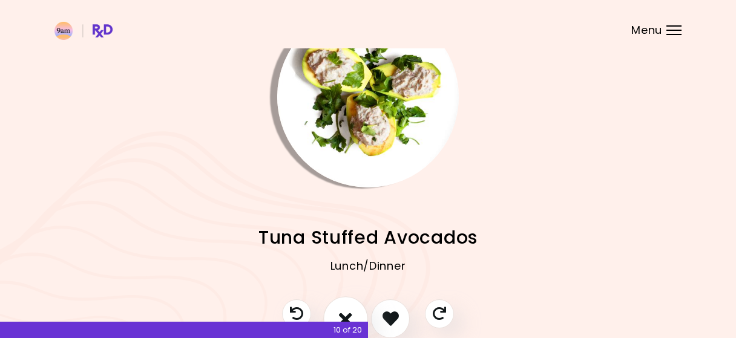
click at [355, 322] on button "I don't like this recipe" at bounding box center [345, 319] width 45 height 45
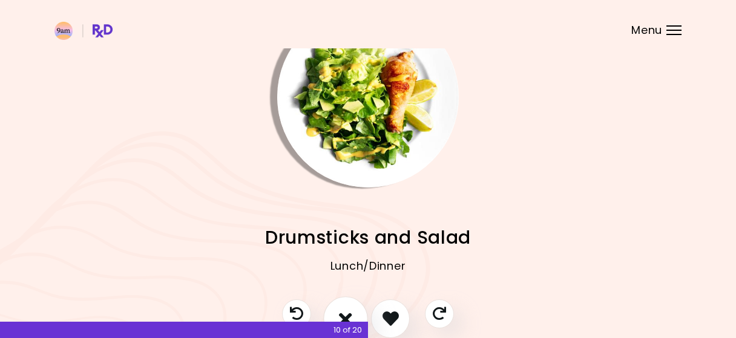
click at [355, 322] on button "I don't like this recipe" at bounding box center [345, 319] width 45 height 45
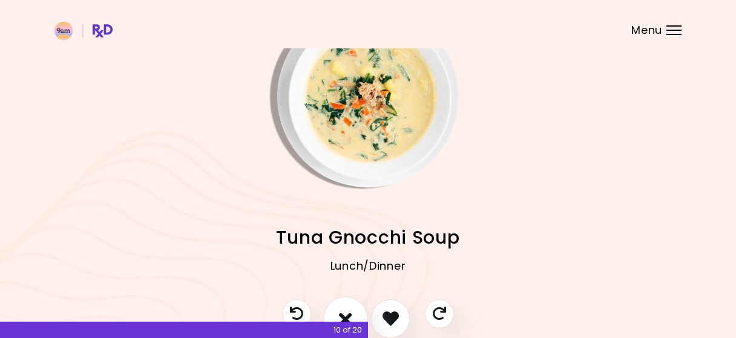
click at [355, 322] on button "I don't like this recipe" at bounding box center [345, 319] width 45 height 45
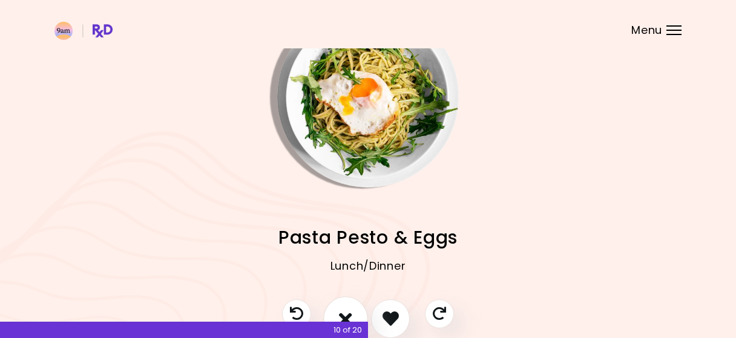
click at [355, 322] on button "I don't like this recipe" at bounding box center [345, 319] width 45 height 45
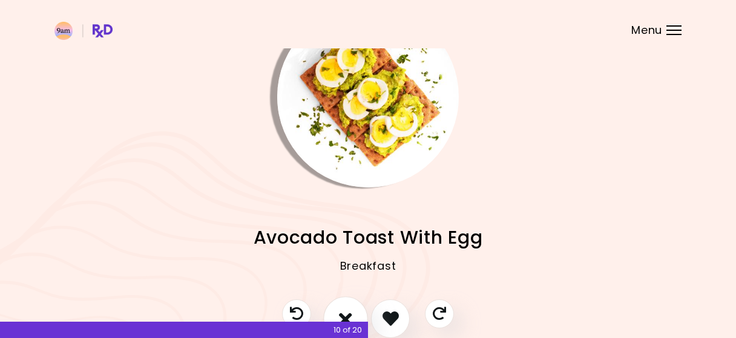
click at [355, 322] on button "I don't like this recipe" at bounding box center [345, 319] width 45 height 45
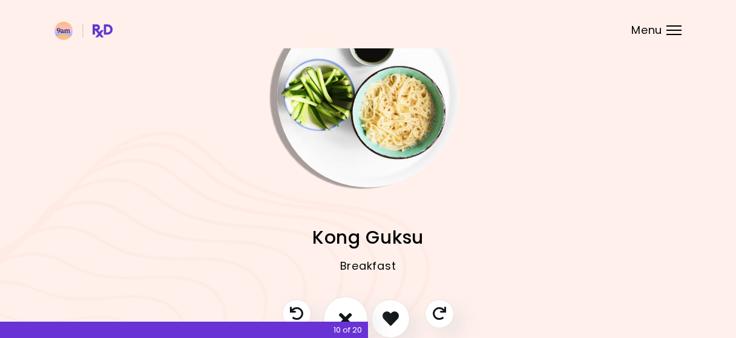
click at [355, 322] on button "I don't like this recipe" at bounding box center [345, 319] width 45 height 45
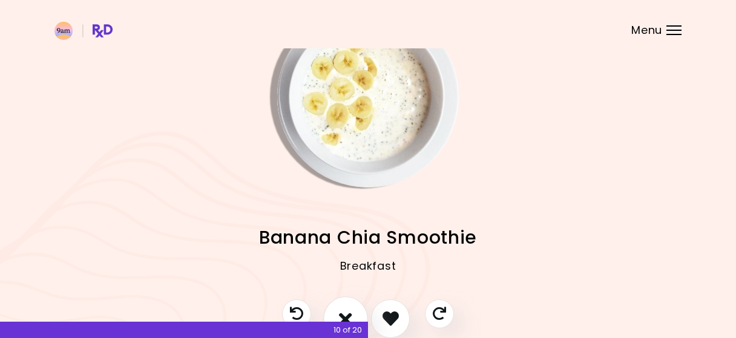
click at [355, 322] on button "I don't like this recipe" at bounding box center [345, 319] width 45 height 45
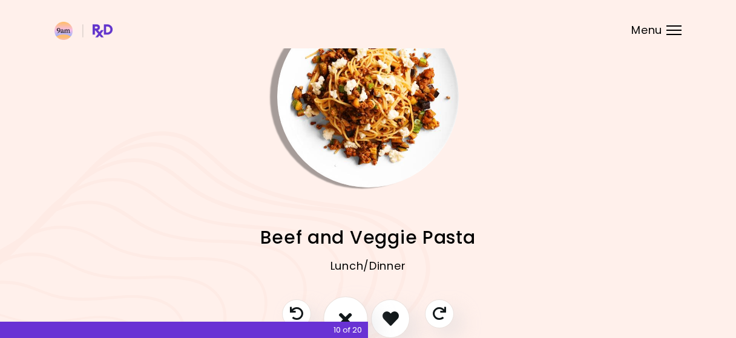
click at [355, 322] on button "I don't like this recipe" at bounding box center [345, 319] width 45 height 45
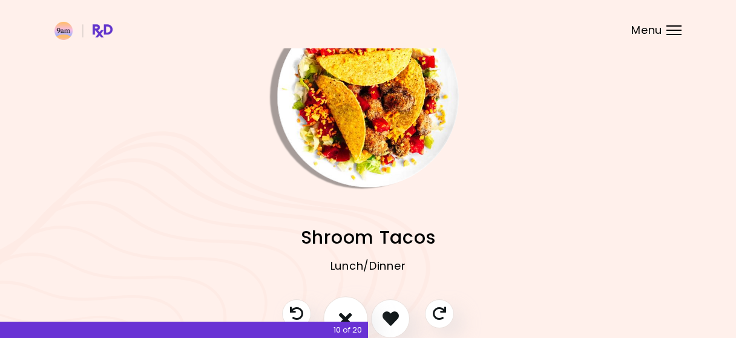
click at [355, 322] on button "I don't like this recipe" at bounding box center [345, 319] width 45 height 45
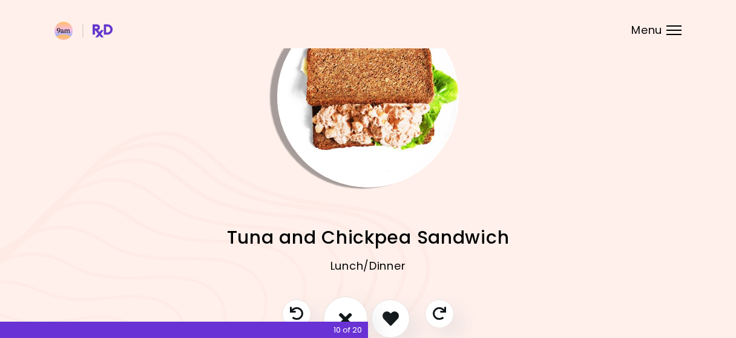
click at [355, 322] on button "I don't like this recipe" at bounding box center [345, 319] width 45 height 45
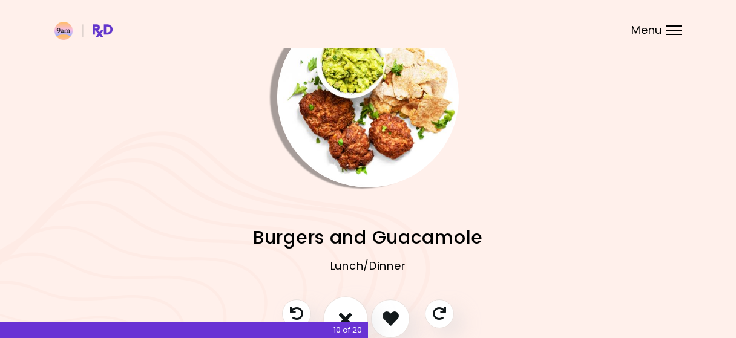
click at [355, 322] on button "I don't like this recipe" at bounding box center [345, 319] width 45 height 45
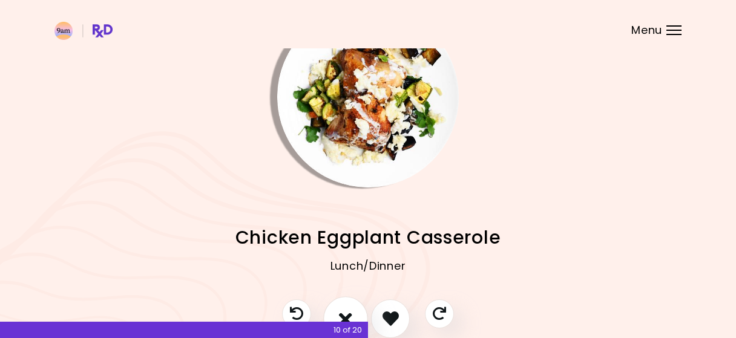
click at [355, 322] on button "I don't like this recipe" at bounding box center [345, 319] width 45 height 45
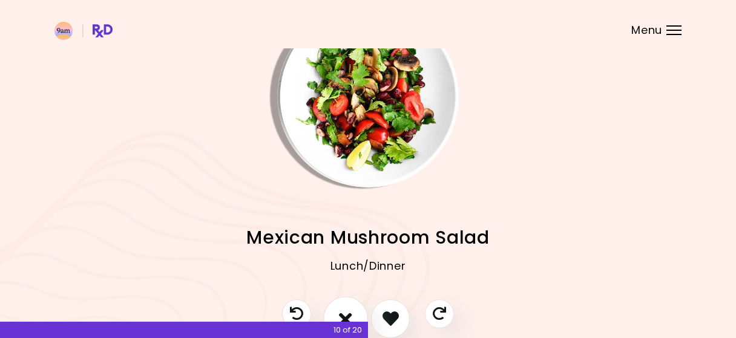
click at [337, 320] on button "I don't like this recipe" at bounding box center [345, 319] width 45 height 45
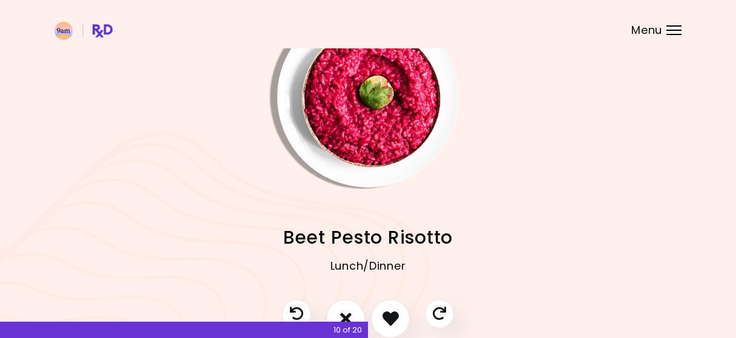
click at [357, 291] on div "Lunch/Dinner" at bounding box center [367, 275] width 627 height 48
click at [352, 307] on button "I don't like this recipe" at bounding box center [345, 319] width 45 height 45
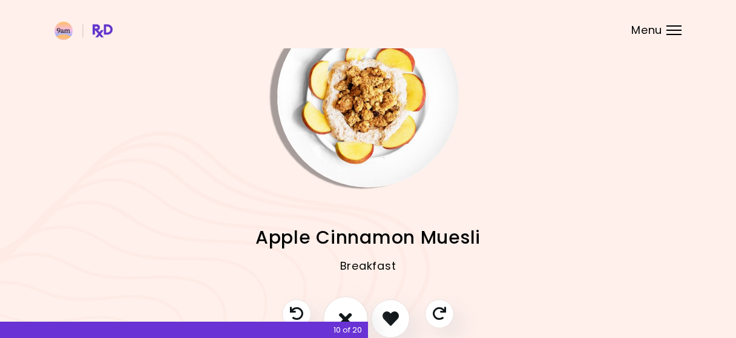
click at [352, 307] on button "I don't like this recipe" at bounding box center [345, 319] width 45 height 45
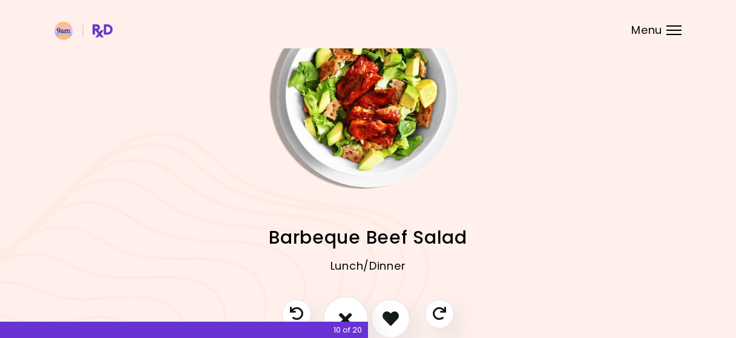
click at [352, 307] on button "I don't like this recipe" at bounding box center [345, 319] width 45 height 45
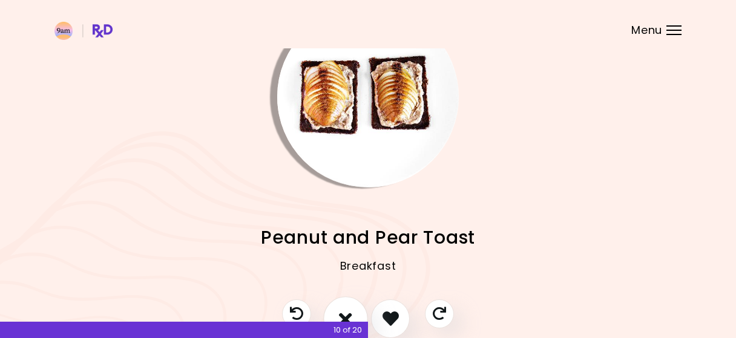
click at [352, 307] on button "I don't like this recipe" at bounding box center [345, 319] width 45 height 45
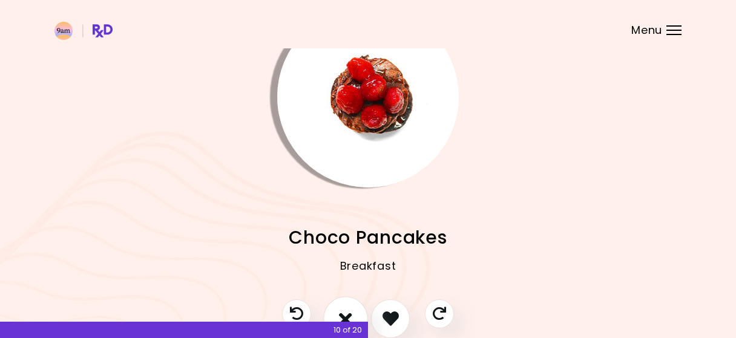
click at [352, 307] on button "I don't like this recipe" at bounding box center [345, 319] width 45 height 45
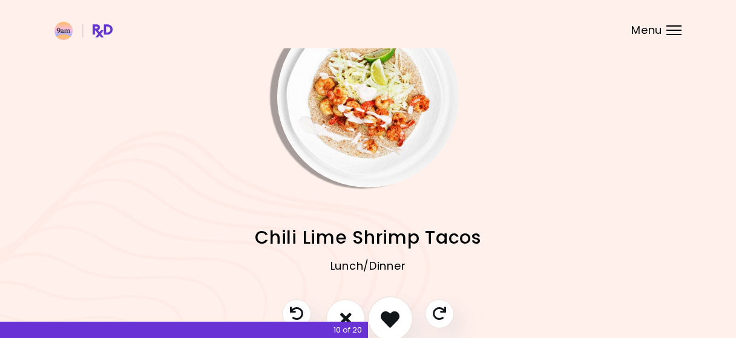
click at [381, 305] on button "I like this recipe" at bounding box center [390, 319] width 45 height 45
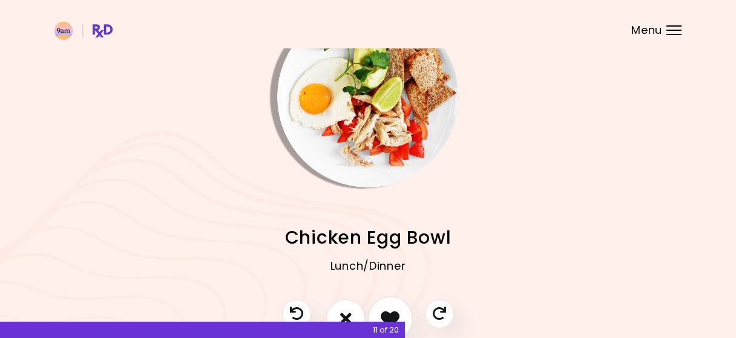
click at [383, 306] on button "I like this recipe" at bounding box center [390, 319] width 45 height 45
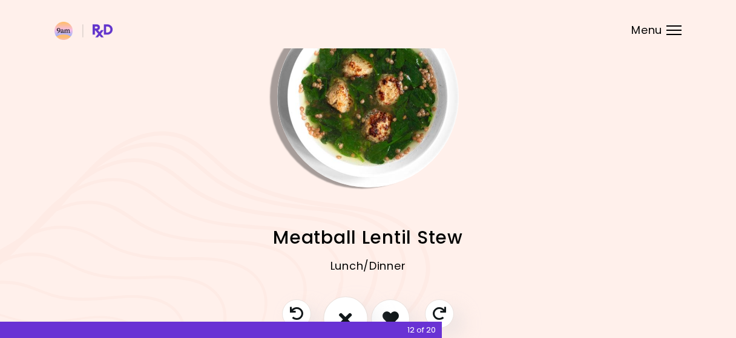
click at [353, 306] on button "I don't like this recipe" at bounding box center [345, 319] width 45 height 45
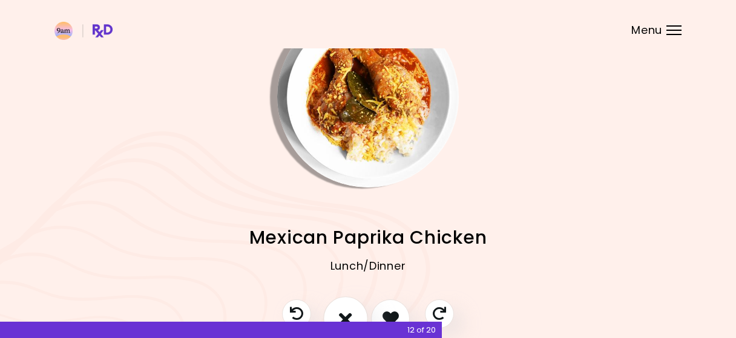
click at [352, 311] on icon "I don't like this recipe" at bounding box center [345, 318] width 13 height 19
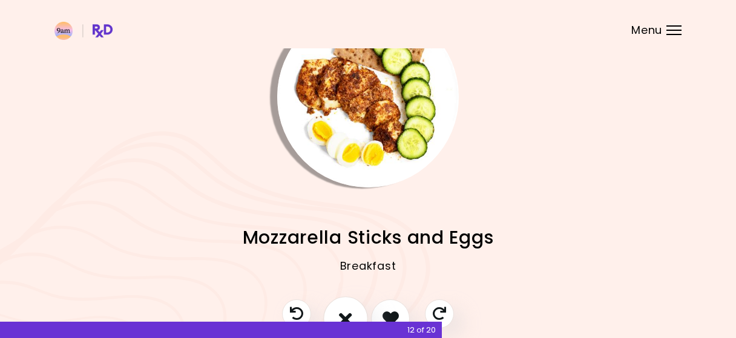
click at [352, 311] on icon "I don't like this recipe" at bounding box center [345, 318] width 13 height 19
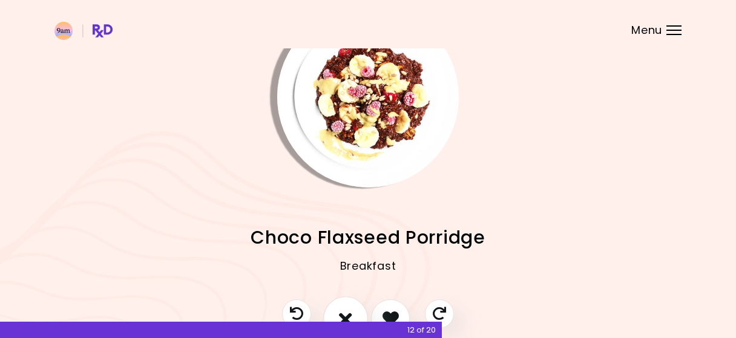
click at [352, 311] on icon "I don't like this recipe" at bounding box center [345, 318] width 13 height 19
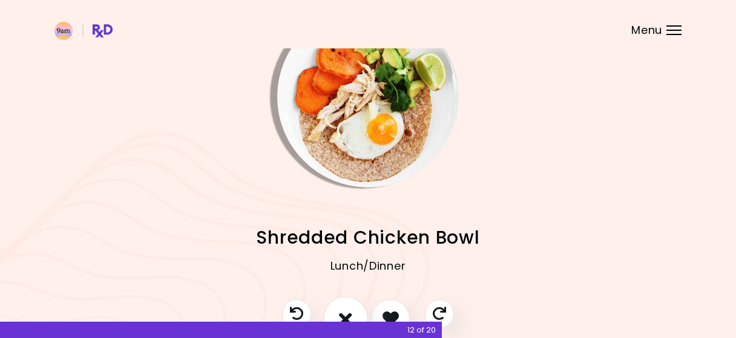
click at [352, 311] on icon "I don't like this recipe" at bounding box center [345, 318] width 13 height 19
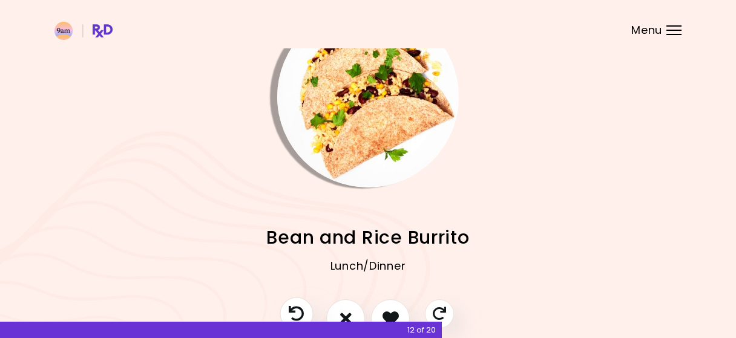
click at [303, 309] on icon "Previous recipe" at bounding box center [296, 313] width 15 height 15
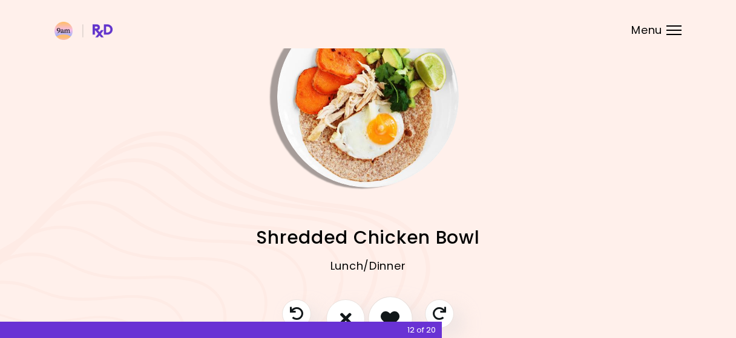
click at [391, 311] on icon "I like this recipe" at bounding box center [390, 318] width 19 height 19
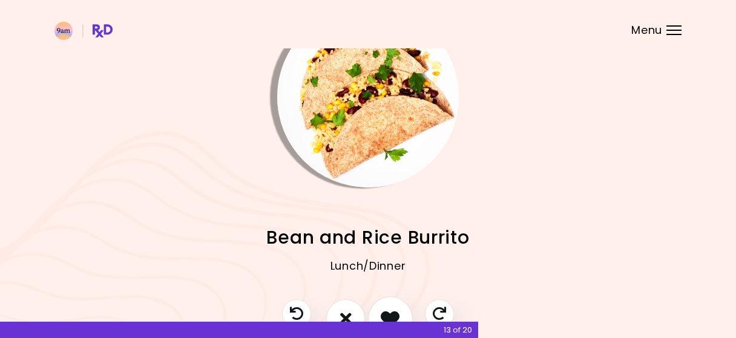
click at [387, 312] on icon "I like this recipe" at bounding box center [390, 318] width 19 height 19
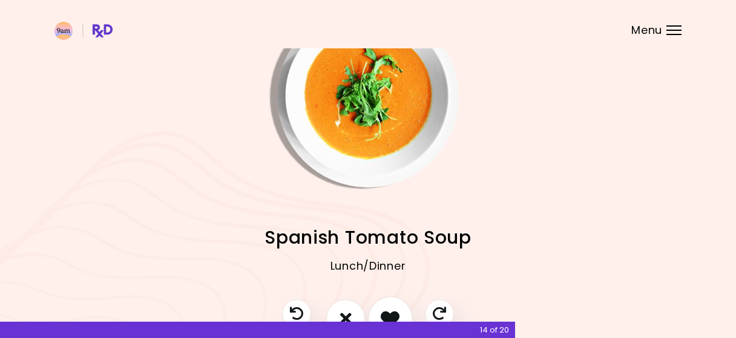
click at [397, 314] on icon "I like this recipe" at bounding box center [390, 318] width 19 height 19
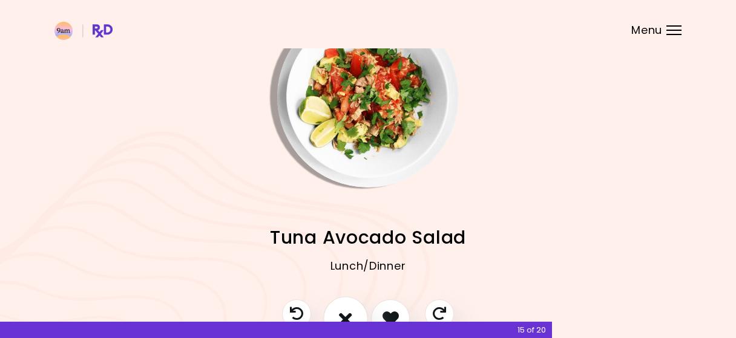
click at [353, 309] on button "I don't like this recipe" at bounding box center [345, 319] width 45 height 45
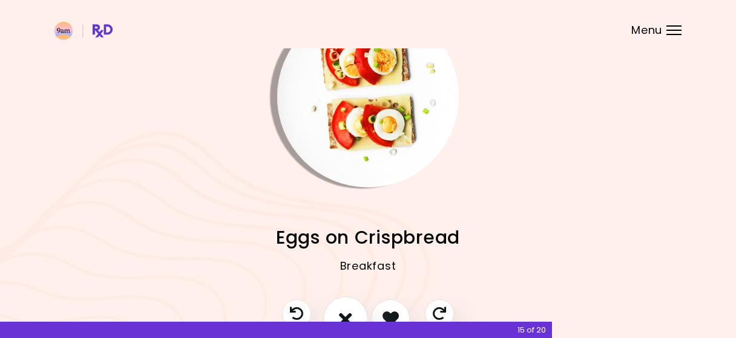
click at [353, 309] on button "I don't like this recipe" at bounding box center [345, 319] width 45 height 45
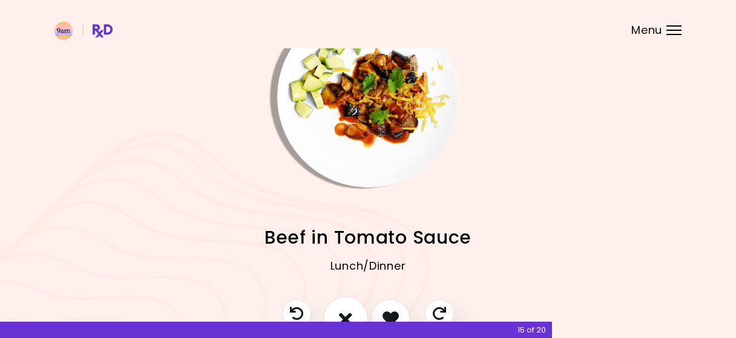
click at [353, 309] on button "I don't like this recipe" at bounding box center [345, 319] width 45 height 45
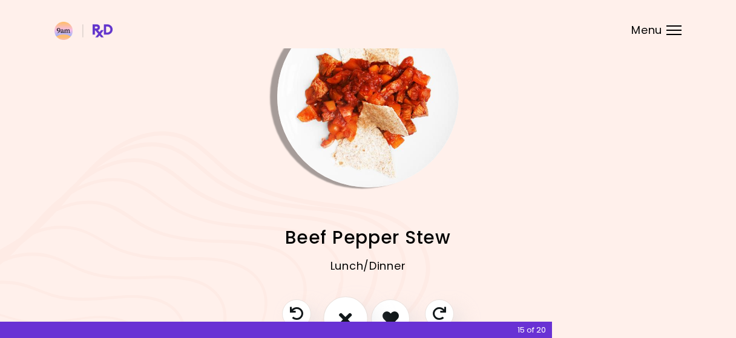
click at [354, 309] on button "I don't like this recipe" at bounding box center [345, 319] width 45 height 45
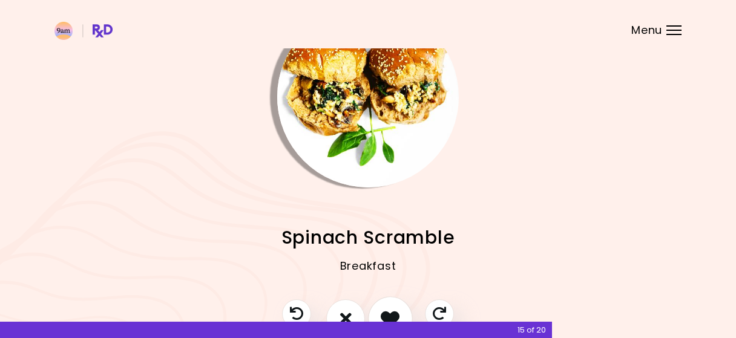
click at [384, 309] on button "I like this recipe" at bounding box center [390, 319] width 45 height 45
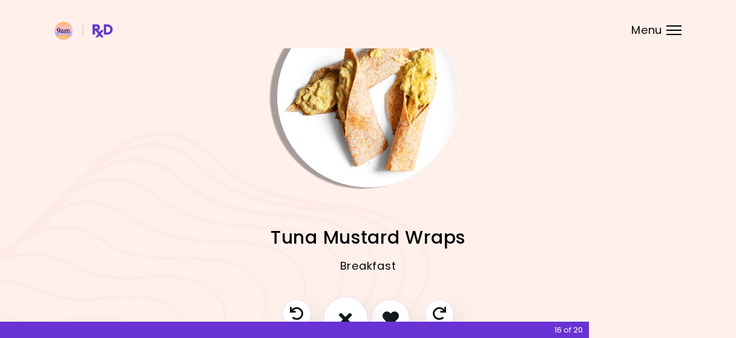
click at [349, 309] on icon "I don't like this recipe" at bounding box center [345, 318] width 13 height 19
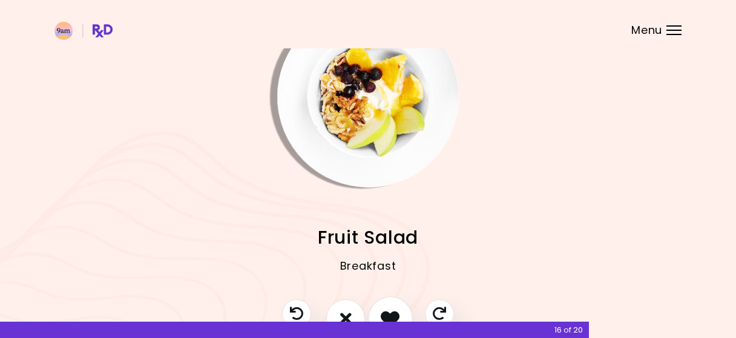
click at [385, 305] on button "I like this recipe" at bounding box center [390, 319] width 45 height 45
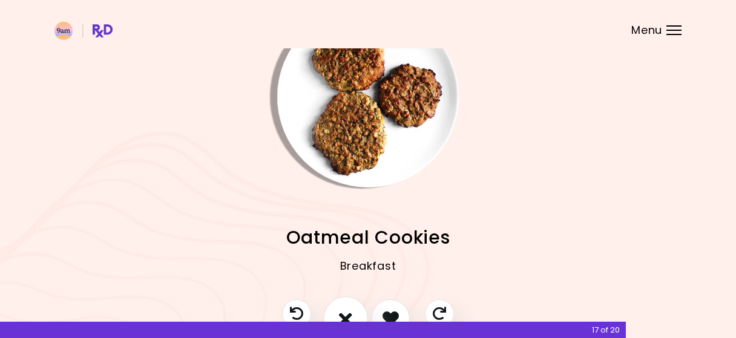
click at [345, 306] on button "I don't like this recipe" at bounding box center [345, 319] width 45 height 45
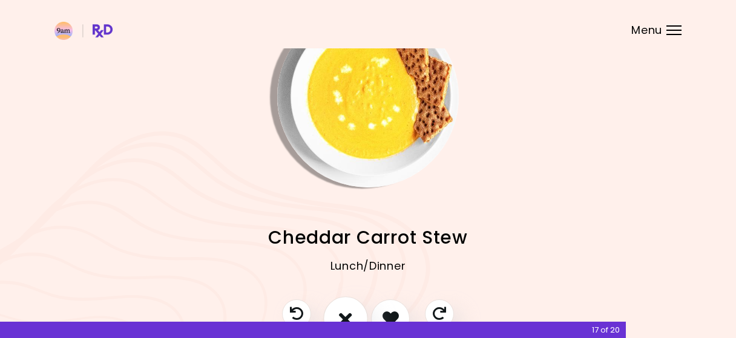
click at [345, 306] on button "I don't like this recipe" at bounding box center [345, 319] width 45 height 45
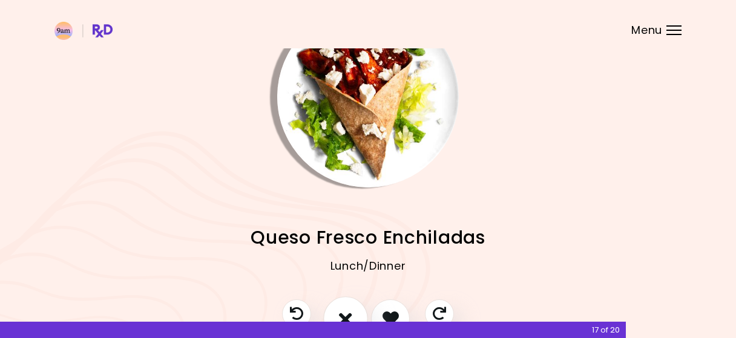
click at [345, 306] on button "I don't like this recipe" at bounding box center [345, 319] width 45 height 45
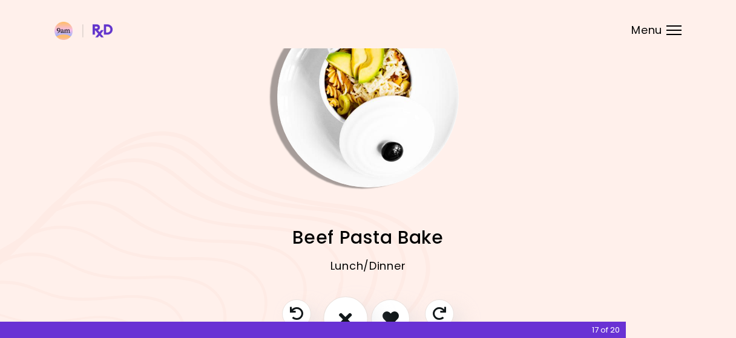
click at [345, 306] on button "I don't like this recipe" at bounding box center [345, 319] width 45 height 45
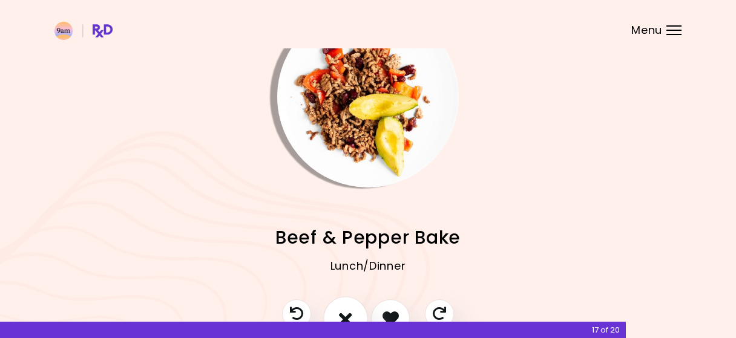
click at [345, 306] on button "I don't like this recipe" at bounding box center [345, 319] width 45 height 45
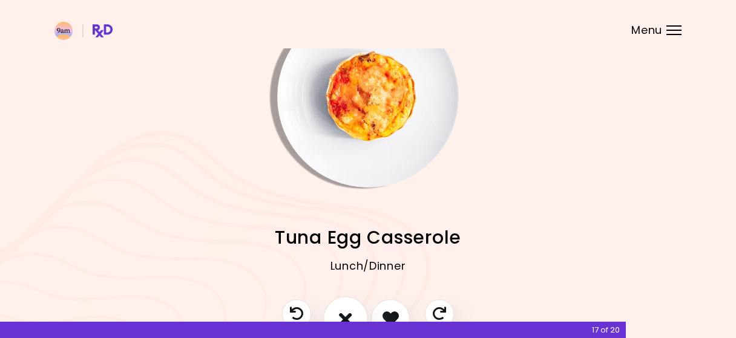
click at [345, 306] on button "I don't like this recipe" at bounding box center [345, 319] width 45 height 45
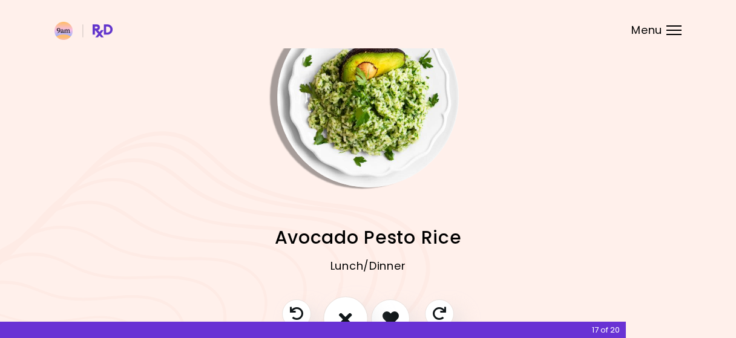
click at [345, 306] on button "I don't like this recipe" at bounding box center [345, 319] width 45 height 45
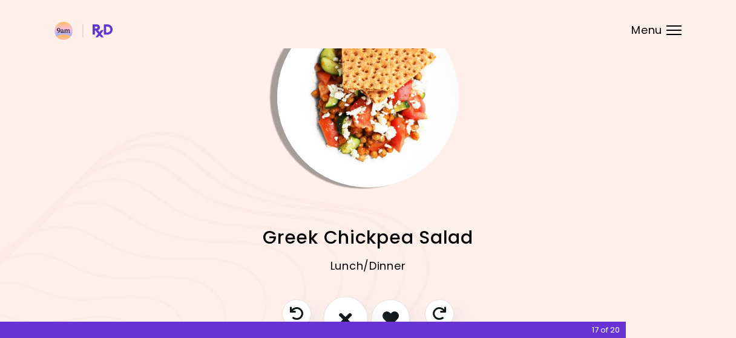
click at [345, 306] on button "I don't like this recipe" at bounding box center [345, 319] width 45 height 45
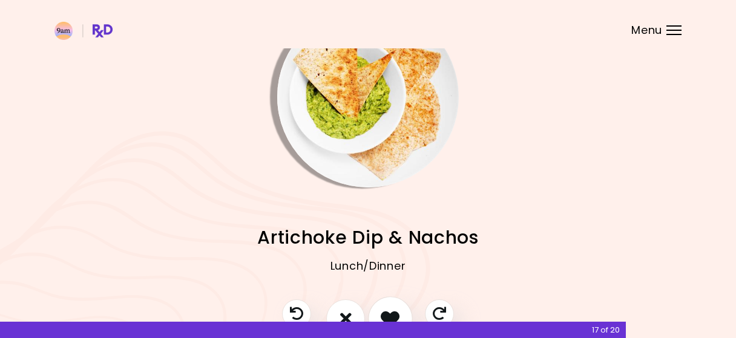
click at [386, 309] on icon "I like this recipe" at bounding box center [390, 318] width 19 height 19
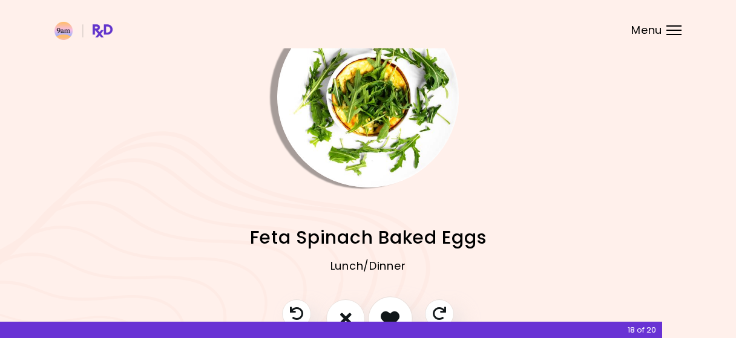
click at [376, 309] on button "I like this recipe" at bounding box center [390, 319] width 45 height 45
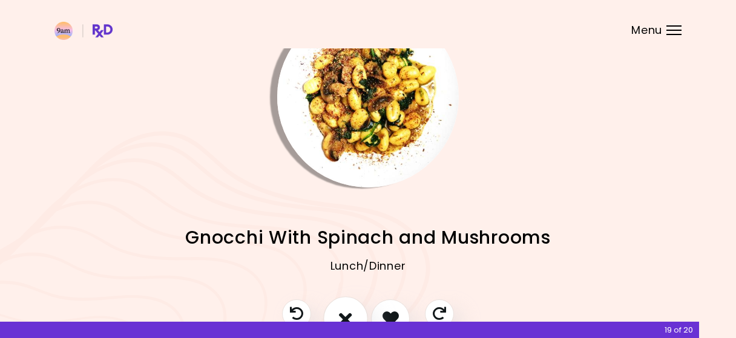
click at [337, 308] on button "I don't like this recipe" at bounding box center [345, 319] width 45 height 45
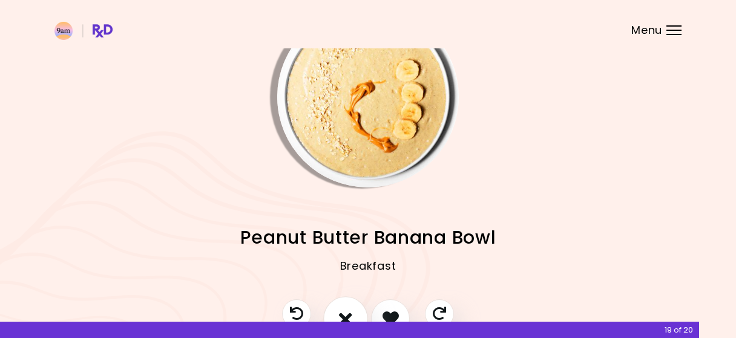
click at [337, 306] on button "I don't like this recipe" at bounding box center [345, 319] width 45 height 45
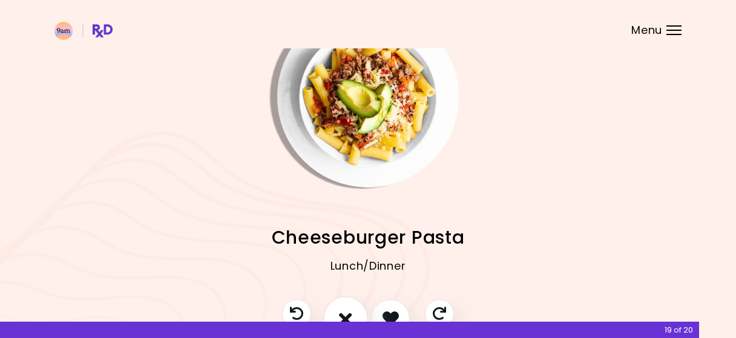
click at [337, 306] on button "I don't like this recipe" at bounding box center [345, 319] width 45 height 45
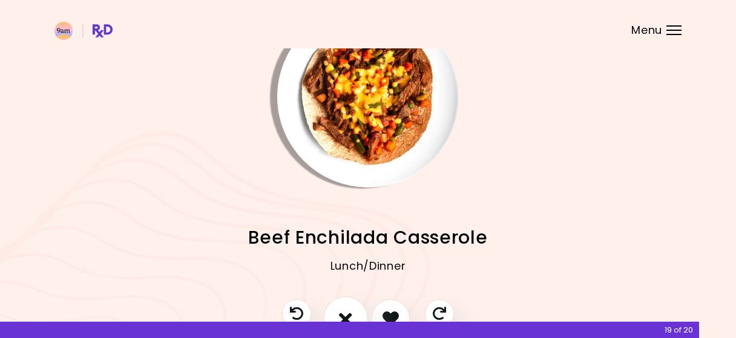
click at [338, 306] on button "I don't like this recipe" at bounding box center [345, 319] width 45 height 45
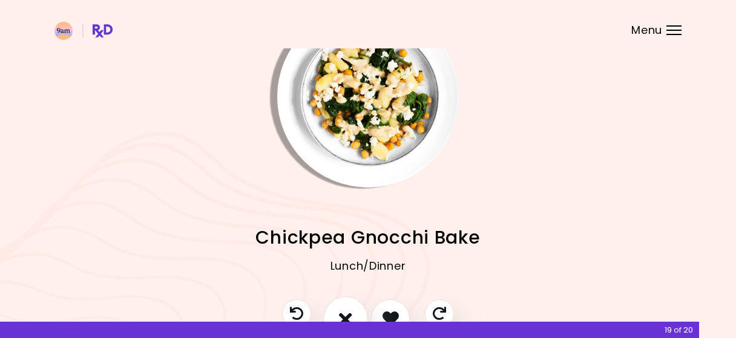
click at [338, 306] on button "I don't like this recipe" at bounding box center [345, 319] width 45 height 45
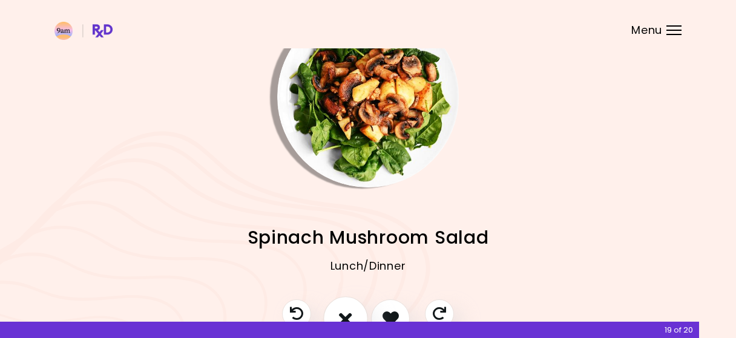
click at [338, 306] on button "I don't like this recipe" at bounding box center [345, 319] width 45 height 45
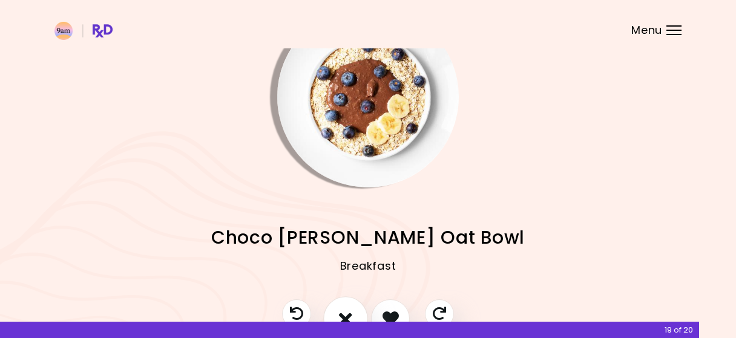
click at [338, 306] on button "I don't like this recipe" at bounding box center [345, 319] width 45 height 45
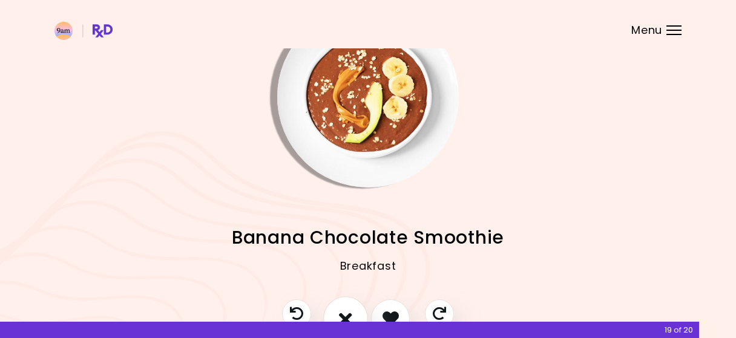
click at [338, 306] on button "I don't like this recipe" at bounding box center [345, 319] width 45 height 45
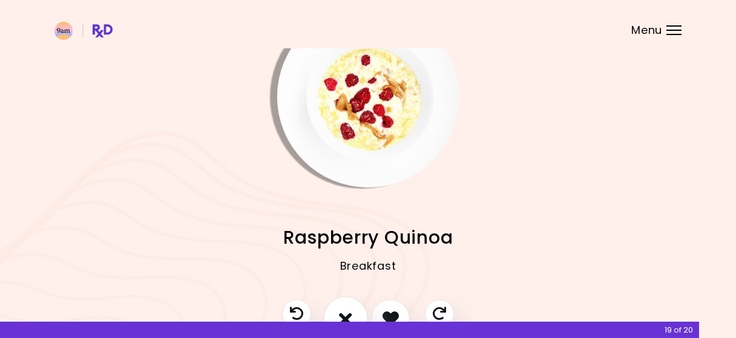
click at [338, 306] on button "I don't like this recipe" at bounding box center [345, 319] width 45 height 45
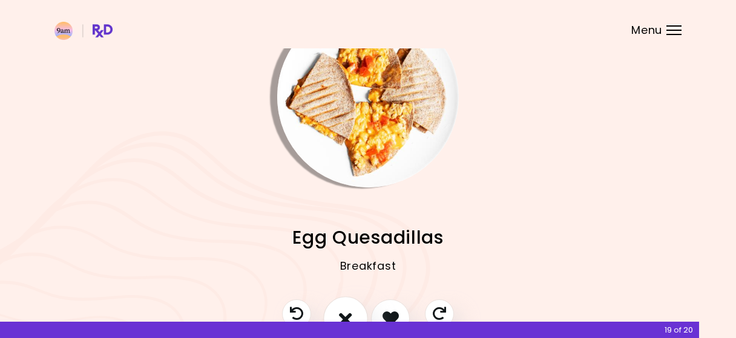
click at [338, 306] on button "I don't like this recipe" at bounding box center [345, 319] width 45 height 45
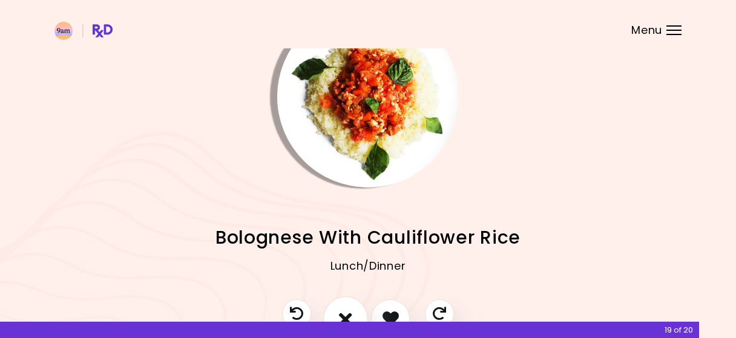
click at [338, 306] on button "I don't like this recipe" at bounding box center [345, 319] width 45 height 45
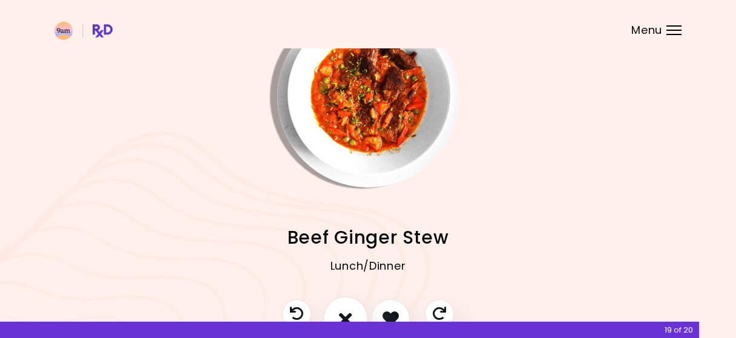
click at [338, 306] on button "I don't like this recipe" at bounding box center [345, 319] width 45 height 45
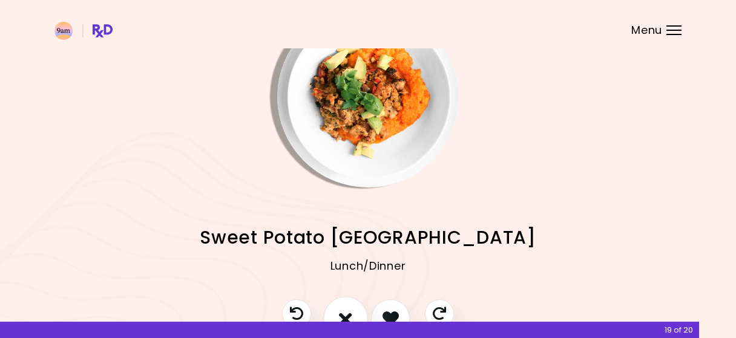
click at [338, 306] on button "I don't like this recipe" at bounding box center [345, 319] width 45 height 45
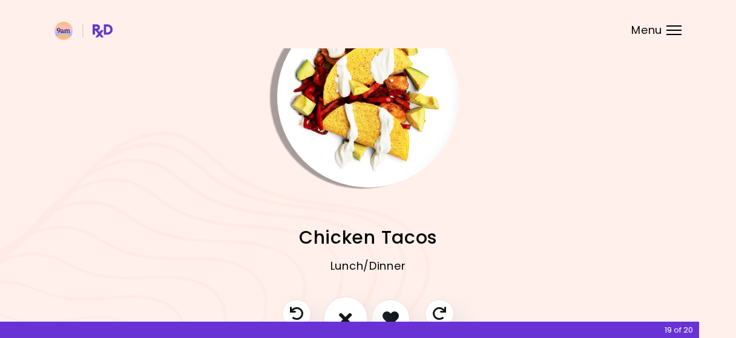
click at [338, 306] on button "I don't like this recipe" at bounding box center [345, 319] width 45 height 45
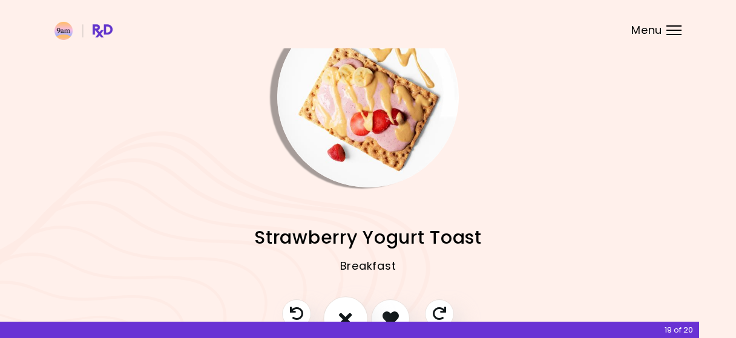
click at [338, 306] on button "I don't like this recipe" at bounding box center [345, 319] width 45 height 45
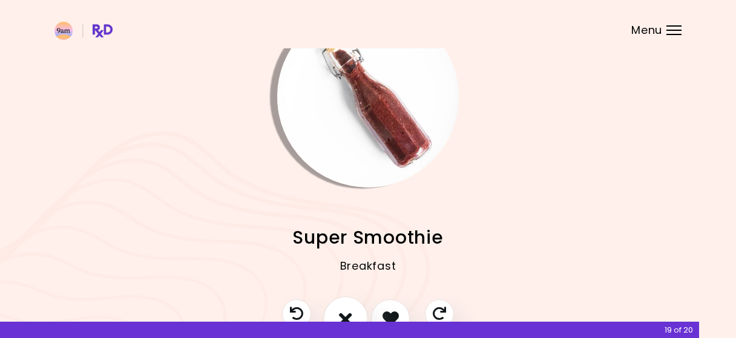
click at [338, 306] on button "I don't like this recipe" at bounding box center [345, 319] width 45 height 45
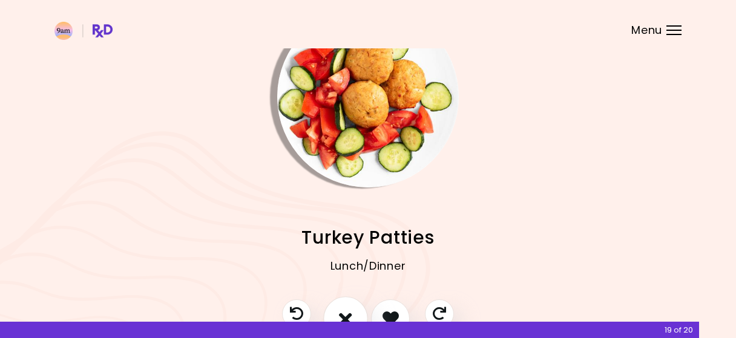
click at [338, 306] on button "I don't like this recipe" at bounding box center [345, 319] width 45 height 45
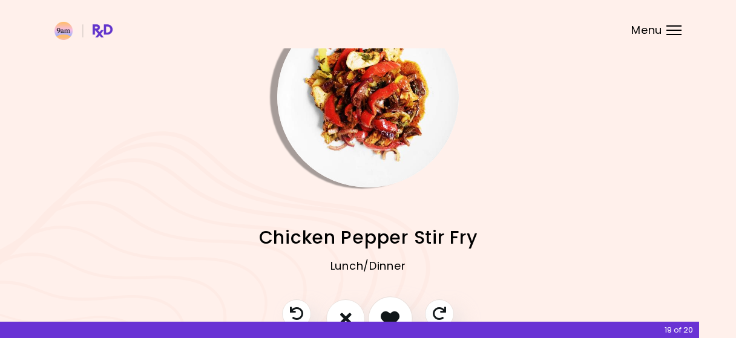
click at [380, 309] on button "I like this recipe" at bounding box center [390, 319] width 45 height 45
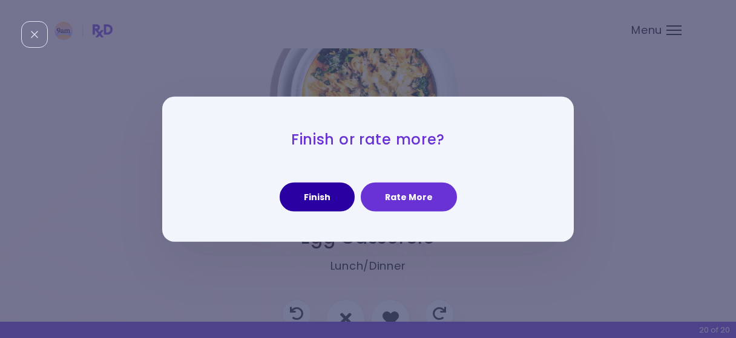
click at [329, 198] on button "Finish" at bounding box center [317, 197] width 75 height 29
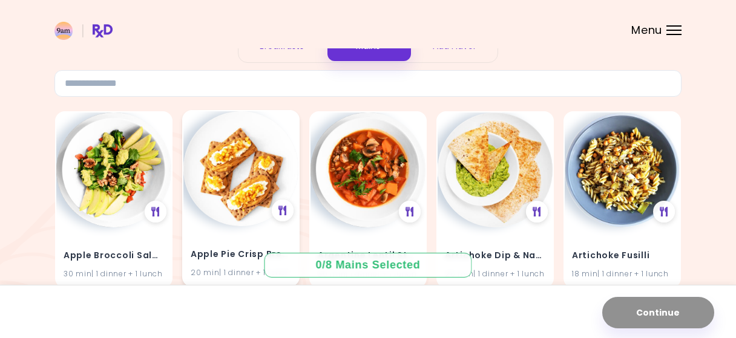
scroll to position [126, 0]
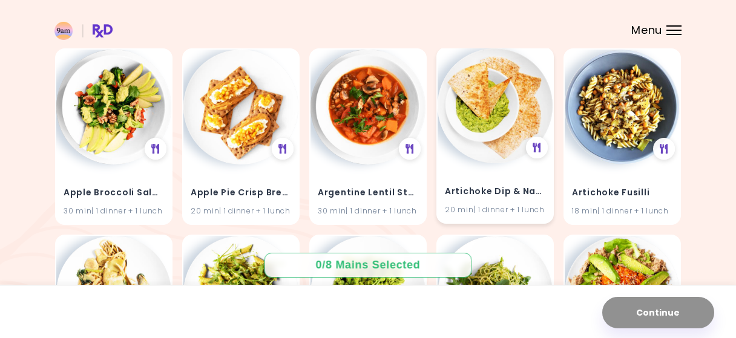
click at [465, 163] on div "Artichoke Dip & Nachos 20 min | 1 dinner + 1 lunch" at bounding box center [495, 135] width 117 height 177
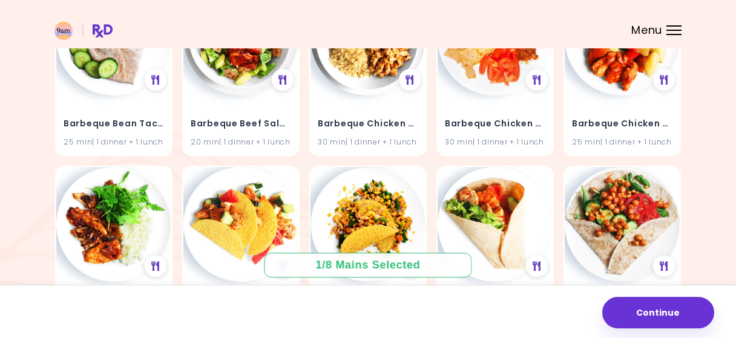
scroll to position [2456, 0]
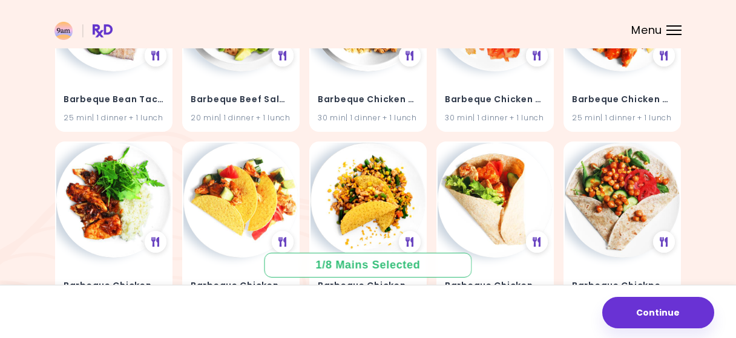
click at [668, 24] on header at bounding box center [368, 24] width 736 height 48
click at [670, 33] on div "Menu" at bounding box center [674, 30] width 15 height 10
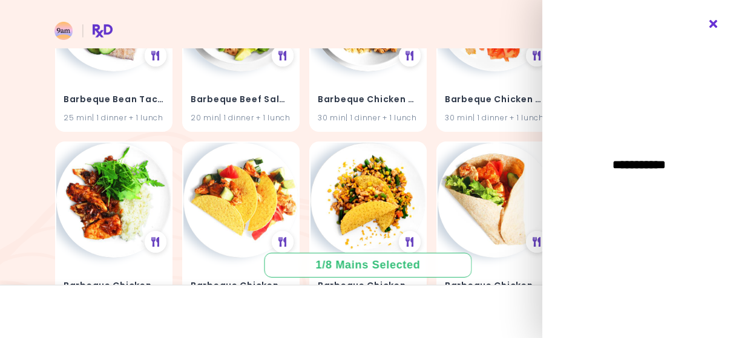
click at [710, 19] on div "**********" at bounding box center [640, 169] width 194 height 338
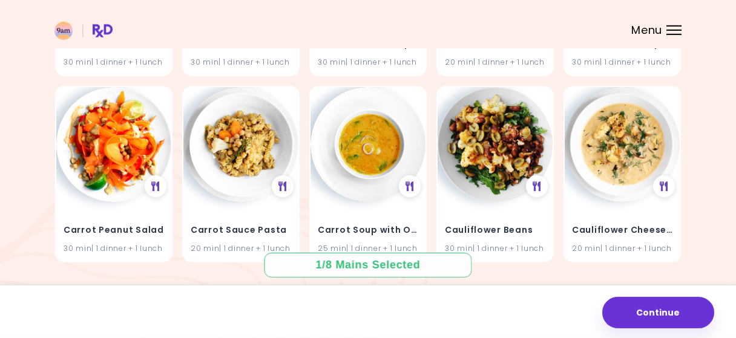
scroll to position [8829, 0]
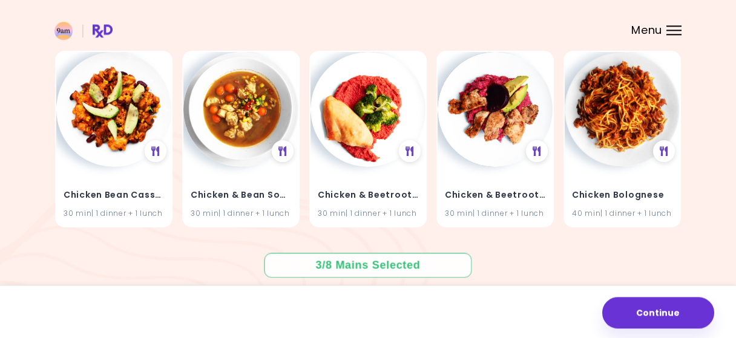
scroll to position [11474, 0]
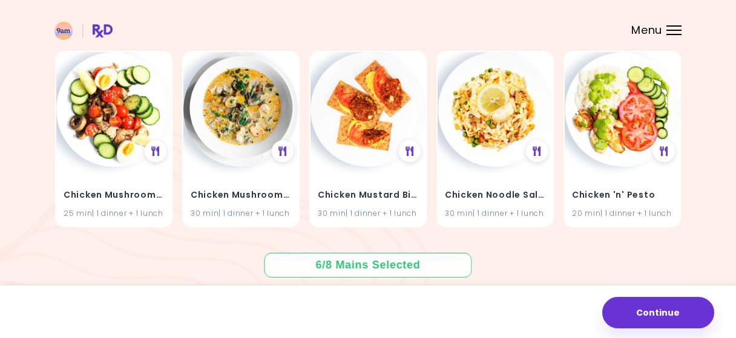
scroll to position [13741, 0]
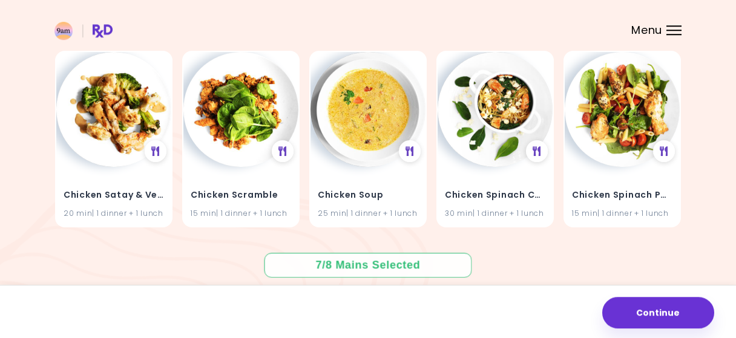
scroll to position [15378, 0]
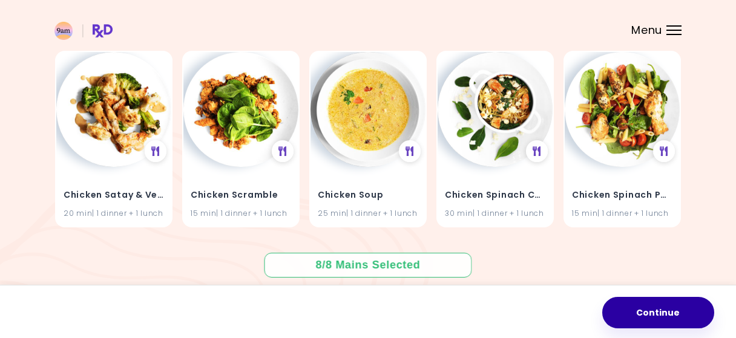
click at [664, 299] on button "Continue" at bounding box center [659, 312] width 112 height 31
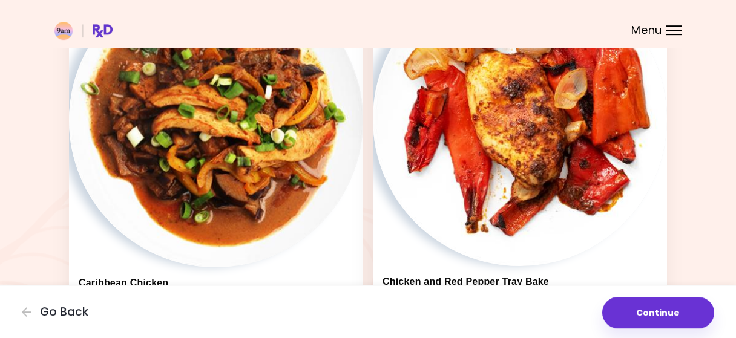
scroll to position [567, 0]
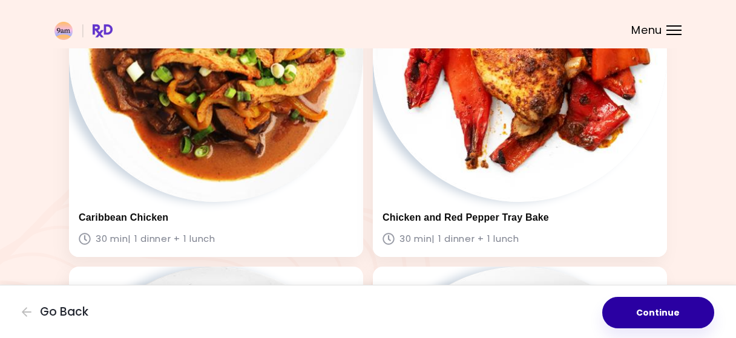
click at [634, 322] on button "Continue" at bounding box center [659, 312] width 112 height 31
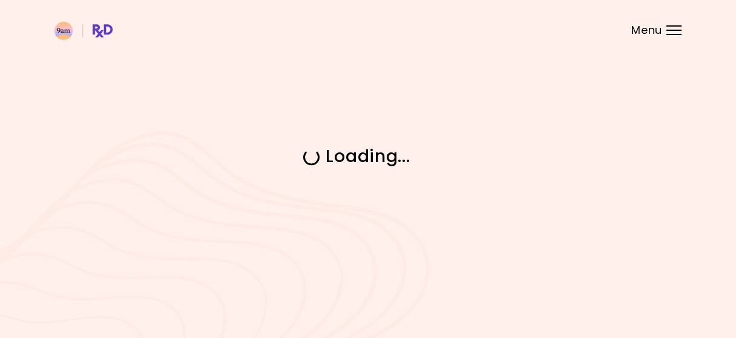
scroll to position [0, 0]
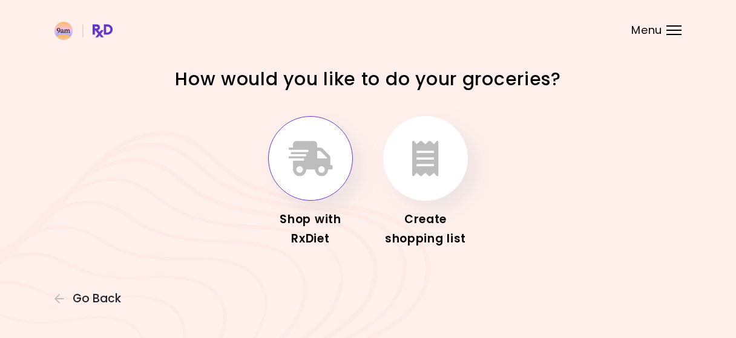
click at [340, 179] on button "button" at bounding box center [310, 158] width 85 height 85
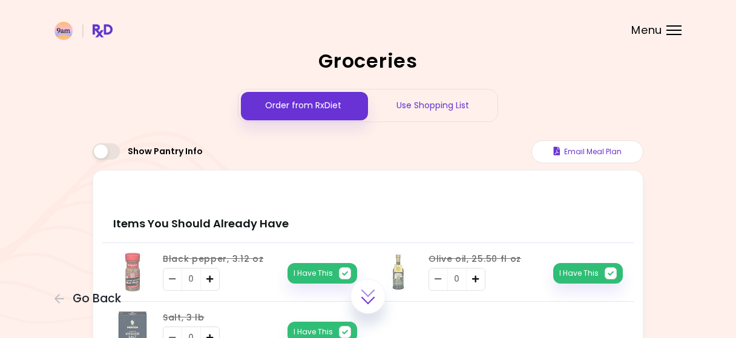
click at [393, 113] on div "Use Shopping List" at bounding box center [433, 106] width 130 height 32
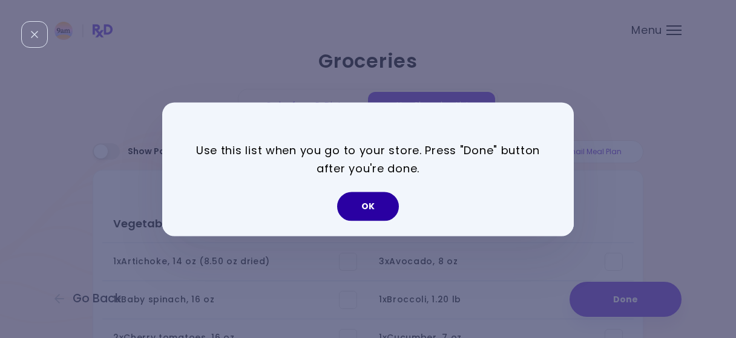
click at [375, 203] on button "OK" at bounding box center [368, 206] width 62 height 29
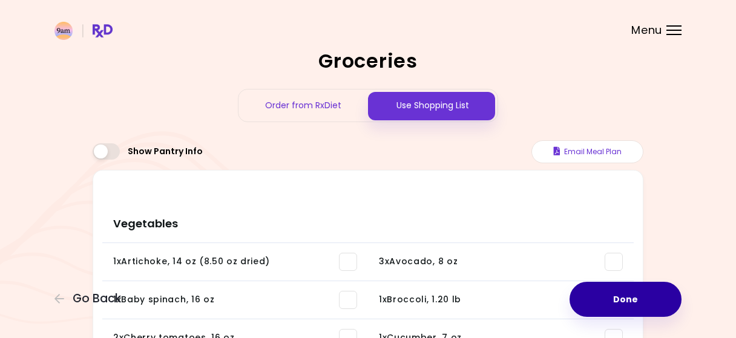
click at [637, 285] on button "Done" at bounding box center [626, 299] width 112 height 35
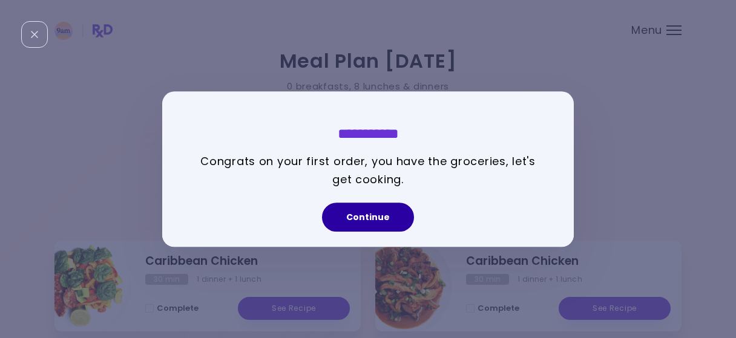
click at [391, 222] on button "Continue" at bounding box center [368, 217] width 92 height 29
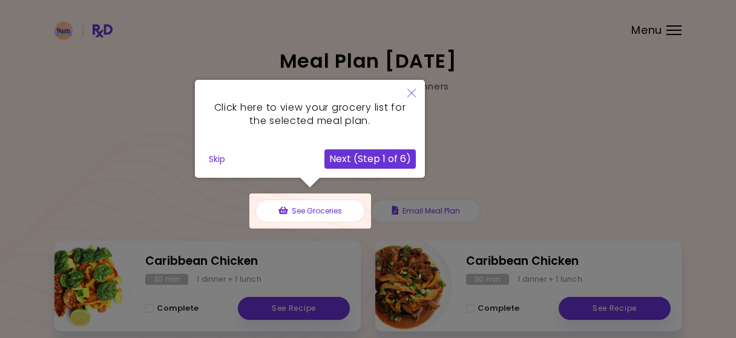
click at [416, 95] on button "Close" at bounding box center [411, 94] width 27 height 28
